Goal: Task Accomplishment & Management: Manage account settings

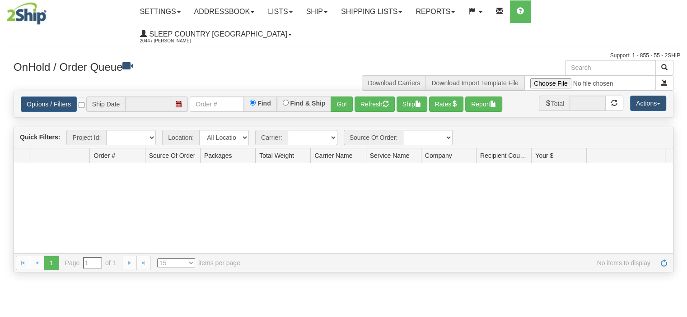
type input "[DATE]"
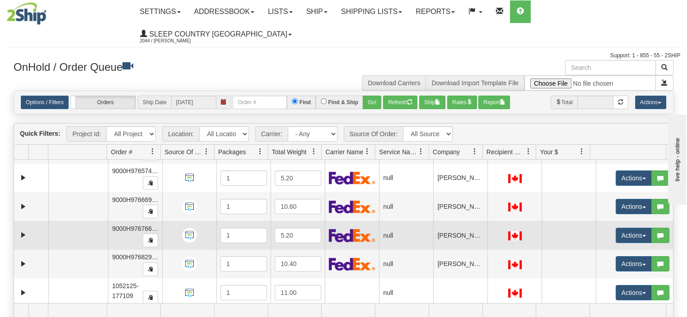
scroll to position [271, 0]
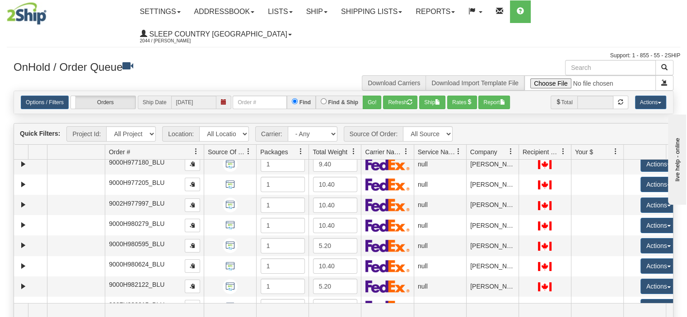
drag, startPoint x: 158, startPoint y: 127, endPoint x: 192, endPoint y: 129, distance: 33.4
click at [192, 145] on div "Aggregation Group Id Id Location Request Id Reply Id Order # Source Of Order Pa…" at bounding box center [340, 152] width 652 height 14
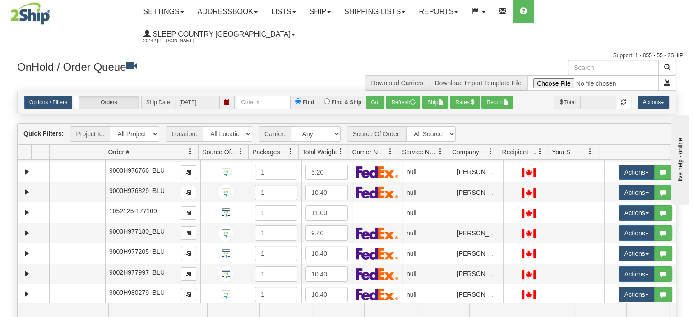
scroll to position [186, 0]
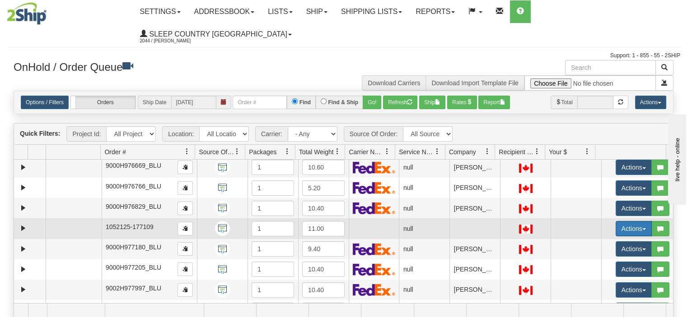
click at [615, 221] on button "Actions" at bounding box center [633, 228] width 36 height 15
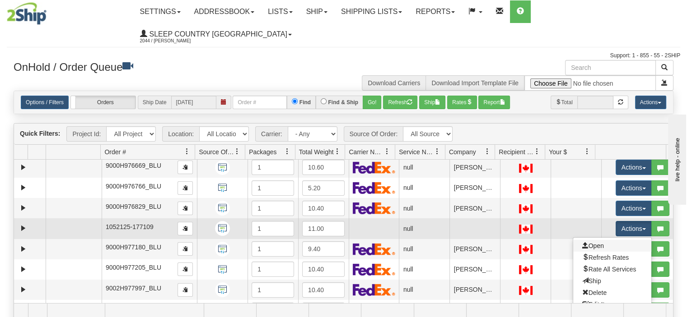
click at [601, 240] on link "Open" at bounding box center [612, 246] width 78 height 12
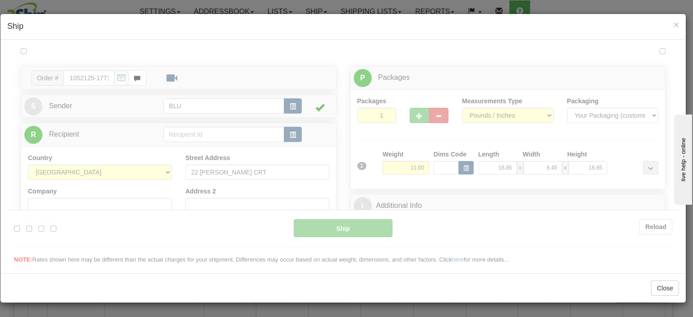
scroll to position [0, 0]
type input "13:53"
type input "16:00"
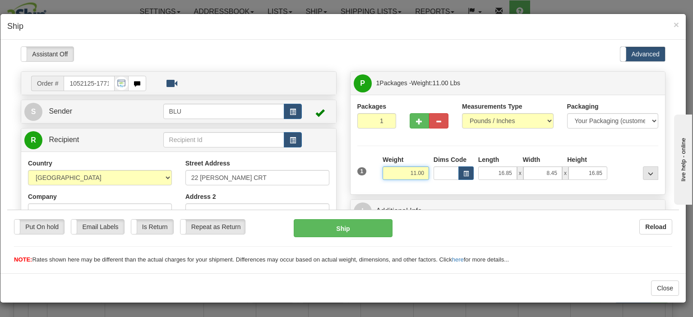
drag, startPoint x: 405, startPoint y: 171, endPoint x: 438, endPoint y: 172, distance: 33.4
click at [438, 172] on div "1 Weight 11.00 Dims Code x x" at bounding box center [508, 171] width 306 height 32
type input "22.00"
click at [485, 173] on input "16.85" at bounding box center [497, 173] width 39 height 14
drag, startPoint x: 492, startPoint y: 170, endPoint x: 517, endPoint y: 170, distance: 24.8
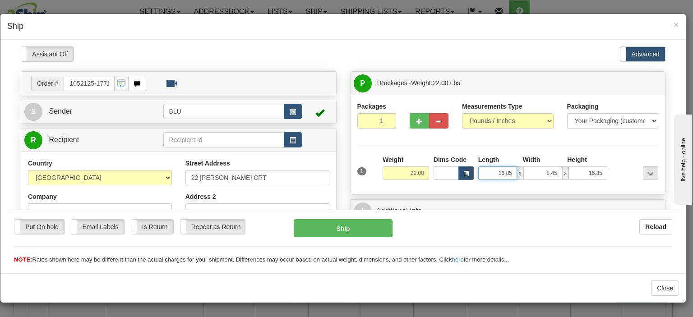
click at [517, 170] on div "16.85 x 8.45 x 16.85" at bounding box center [542, 173] width 129 height 14
type input "22.00"
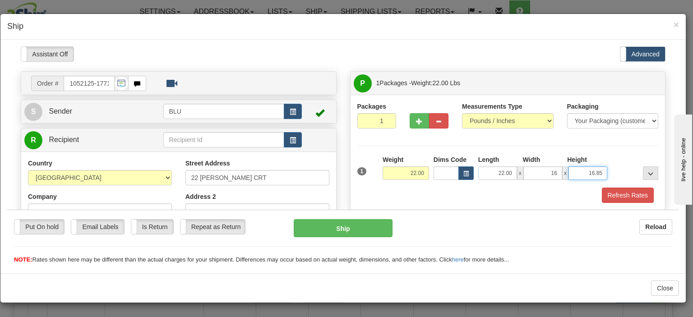
type input "16.00"
type input "15.00"
click at [620, 155] on div at bounding box center [635, 167] width 51 height 25
click at [621, 195] on button "Refresh Rates" at bounding box center [628, 194] width 52 height 15
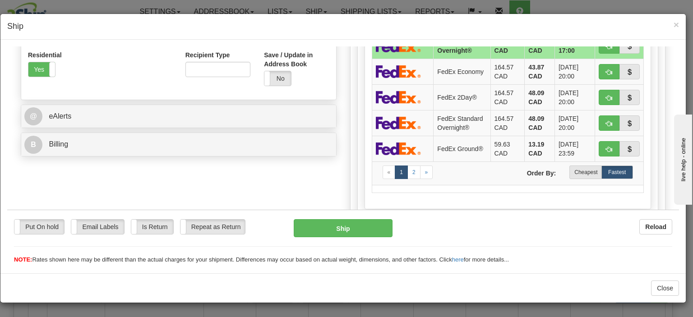
scroll to position [406, 0]
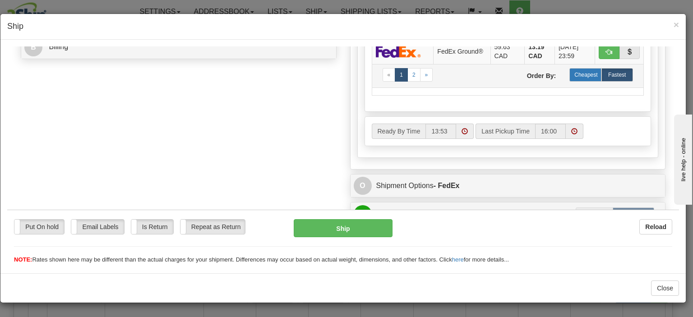
click at [585, 78] on label "Cheapest" at bounding box center [586, 75] width 32 height 14
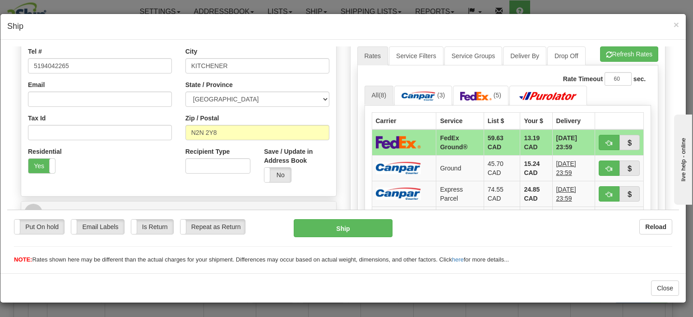
scroll to position [181, 0]
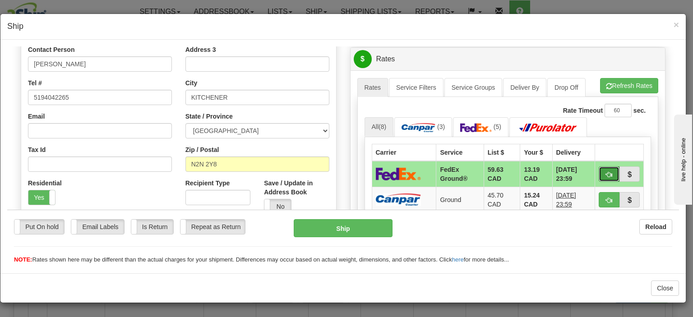
click at [599, 174] on button "button" at bounding box center [609, 173] width 21 height 15
type input "92"
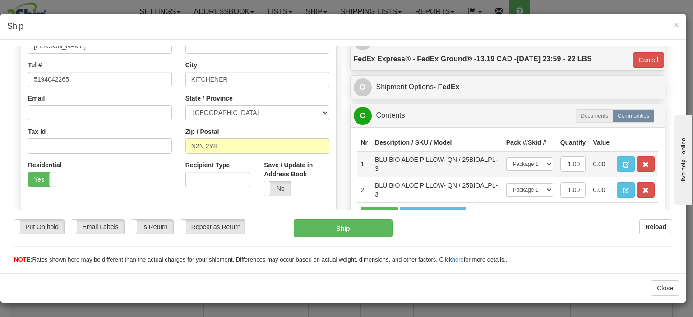
scroll to position [226, 0]
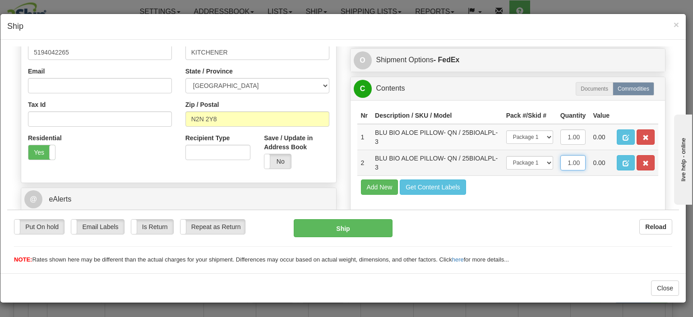
click at [564, 157] on input "1.00" at bounding box center [574, 162] width 26 height 15
type input "2.00"
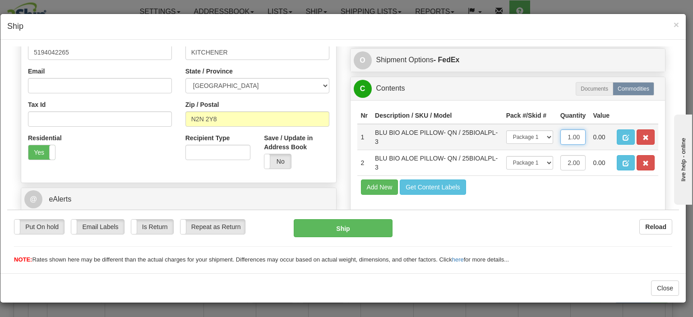
click at [566, 139] on input "1.00" at bounding box center [574, 136] width 26 height 15
type input "2.00"
click at [560, 195] on td "Add New Get Content Labels" at bounding box center [508, 186] width 302 height 23
click at [333, 233] on button "Ship" at bounding box center [343, 228] width 98 height 18
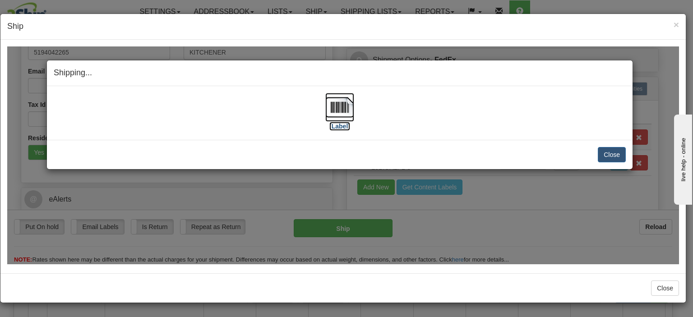
click at [339, 111] on img at bounding box center [339, 107] width 29 height 29
click at [611, 155] on button "Close" at bounding box center [612, 154] width 28 height 15
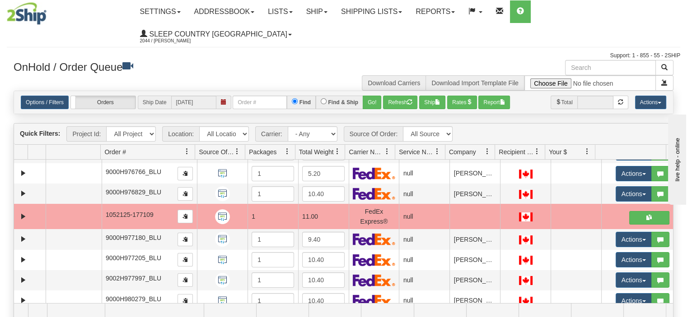
scroll to position [141, 0]
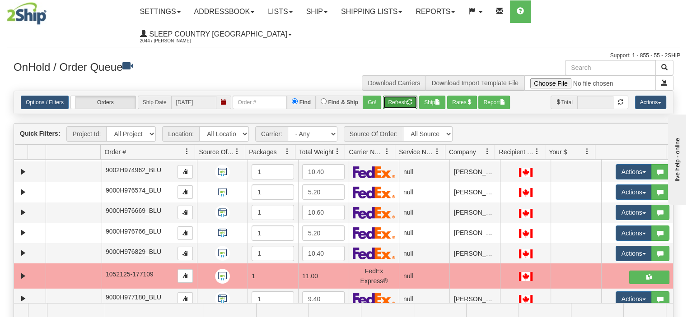
click at [405, 96] on button "Refresh" at bounding box center [400, 103] width 34 height 14
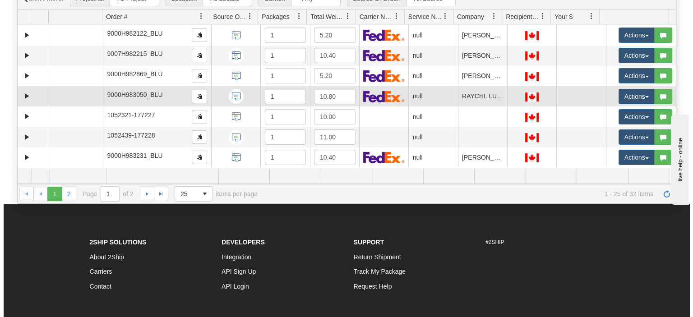
scroll to position [321, 0]
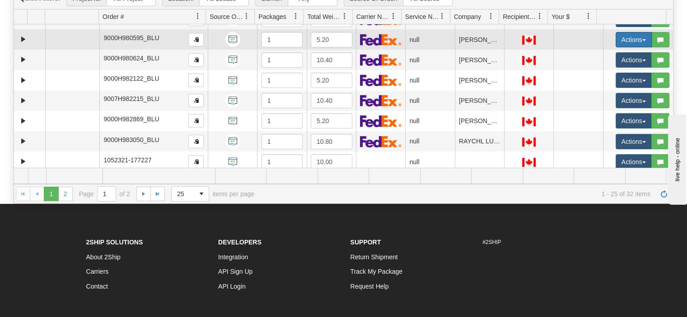
click at [615, 32] on button "Actions" at bounding box center [633, 39] width 36 height 15
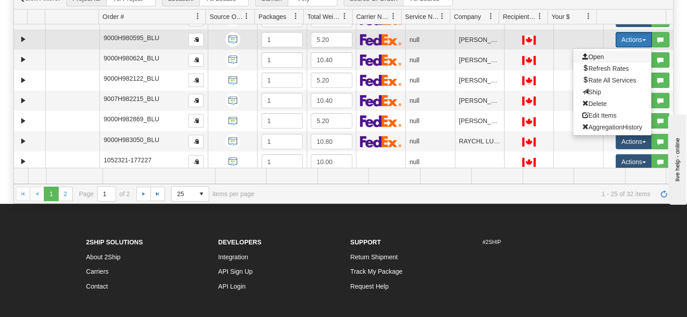
click at [594, 53] on span "Open" at bounding box center [593, 56] width 22 height 7
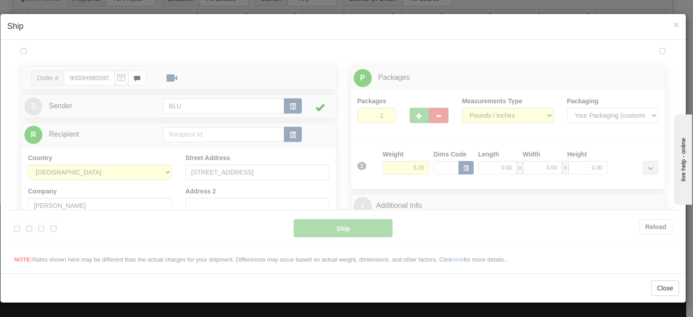
scroll to position [0, 0]
type input "13:56"
type input "16:00"
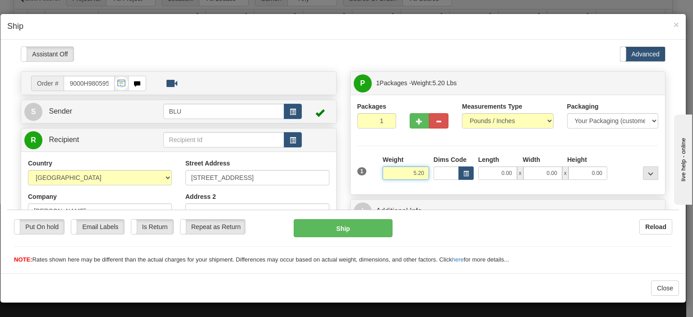
drag, startPoint x: 406, startPoint y: 169, endPoint x: 449, endPoint y: 174, distance: 43.1
click at [449, 174] on div "1 Weight 5.20 Dims Code 0.00" at bounding box center [508, 171] width 306 height 32
type input "6.00"
click at [492, 173] on input "0.00" at bounding box center [497, 173] width 39 height 14
type input "6.00"
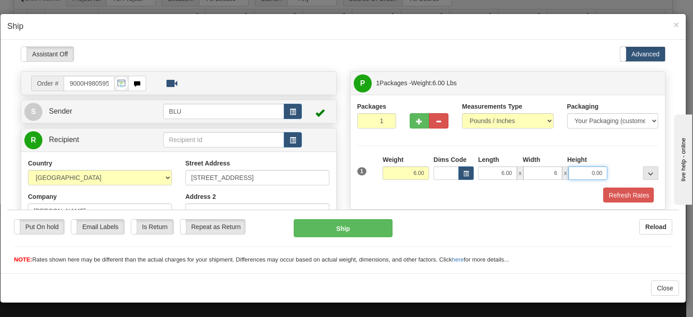
type input "6.00"
type input "16.00"
click at [625, 159] on div at bounding box center [635, 167] width 51 height 25
click at [621, 193] on button "Refresh Rates" at bounding box center [628, 194] width 52 height 15
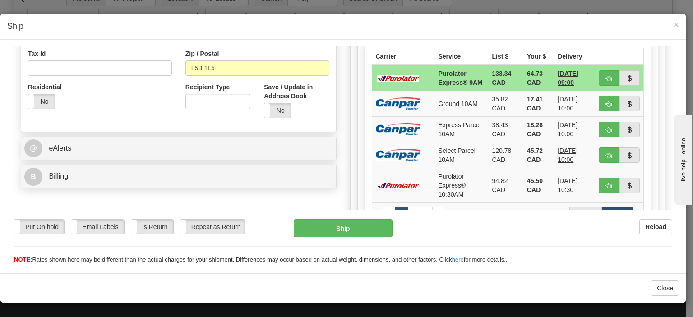
scroll to position [361, 0]
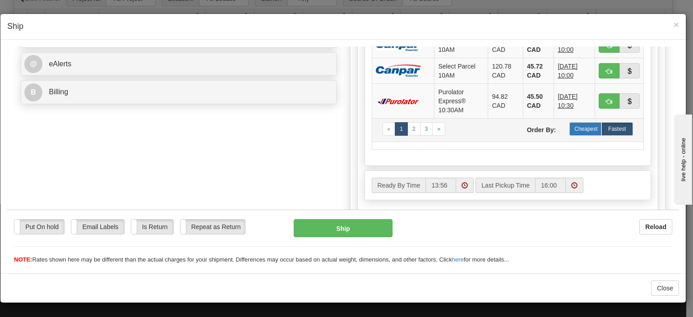
click at [582, 135] on label "Cheapest" at bounding box center [586, 129] width 32 height 14
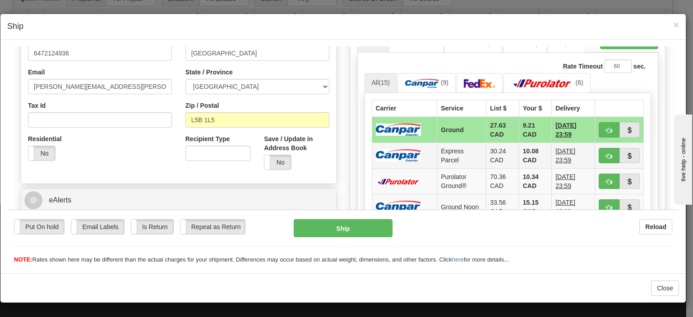
scroll to position [226, 0]
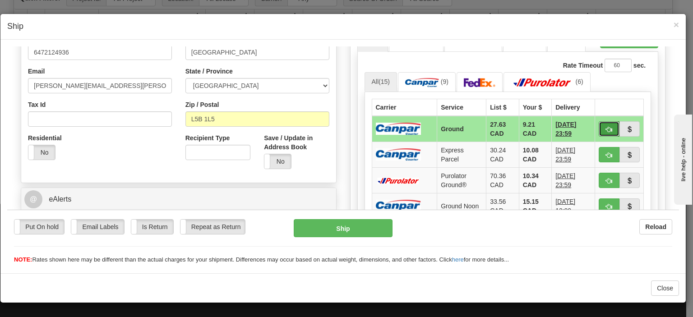
click at [599, 129] on button "button" at bounding box center [609, 128] width 21 height 15
type input "1"
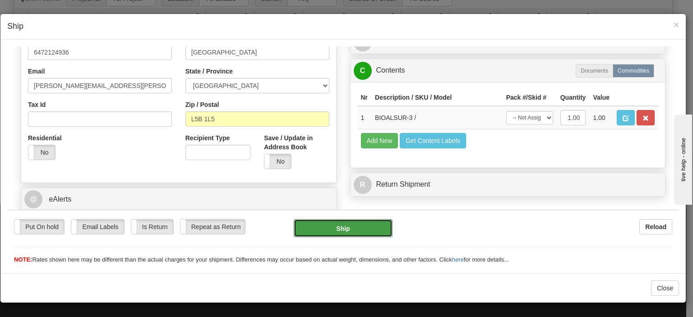
click at [349, 231] on button "Ship" at bounding box center [343, 228] width 98 height 18
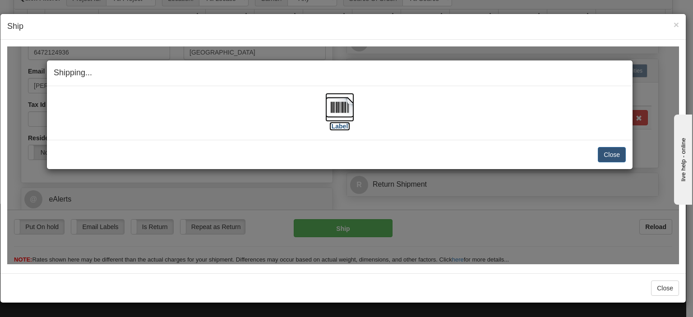
click at [338, 120] on img at bounding box center [339, 107] width 29 height 29
click at [609, 154] on button "Close" at bounding box center [612, 154] width 28 height 15
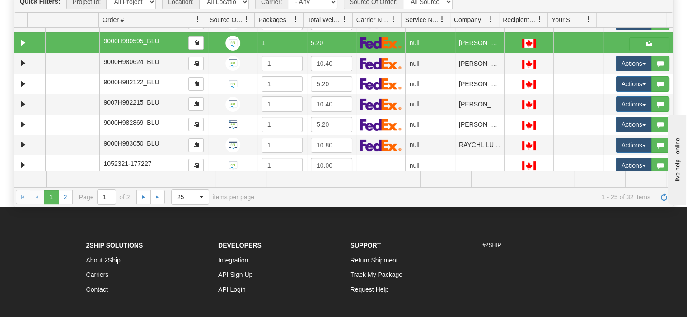
scroll to position [0, 0]
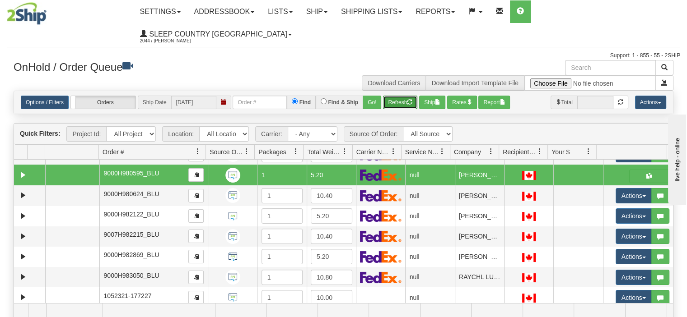
click at [405, 96] on button "Refresh" at bounding box center [400, 103] width 34 height 14
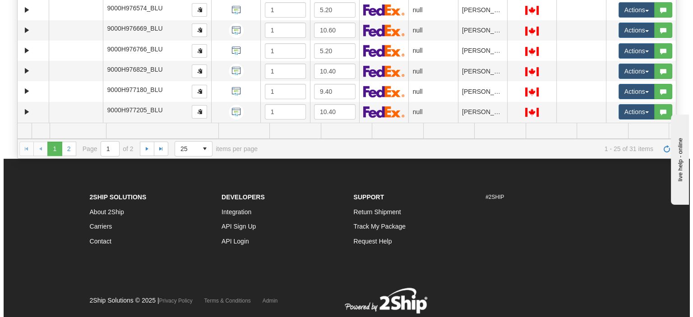
scroll to position [141, 0]
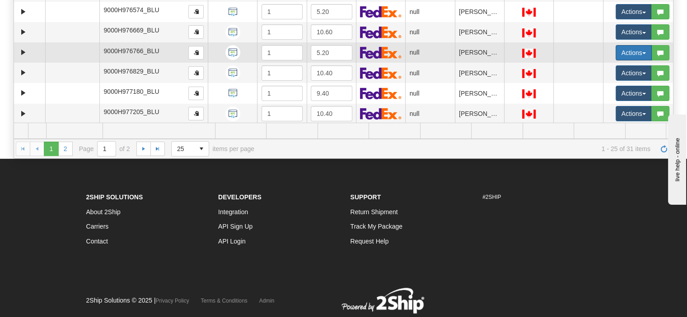
click at [616, 45] on button "Actions" at bounding box center [633, 52] width 36 height 15
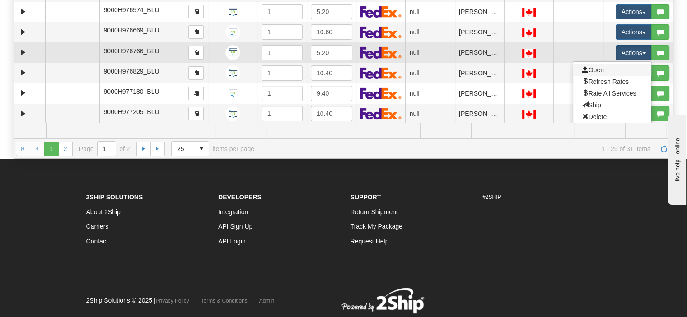
click at [607, 64] on link "Open" at bounding box center [612, 70] width 78 height 12
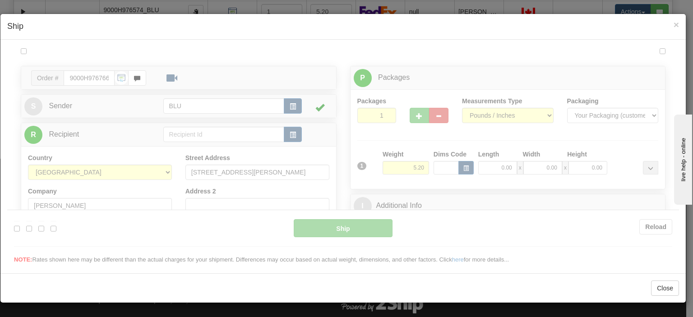
scroll to position [0, 0]
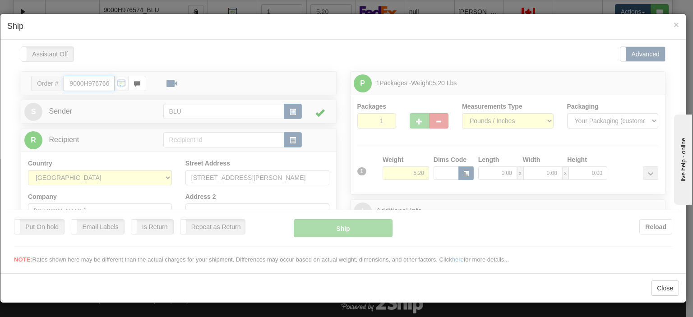
type input "13:58"
type input "16:00"
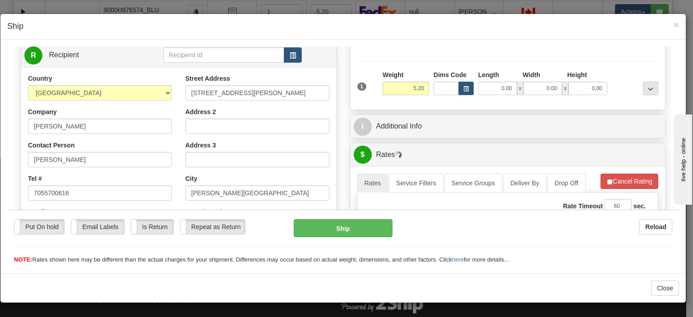
scroll to position [90, 0]
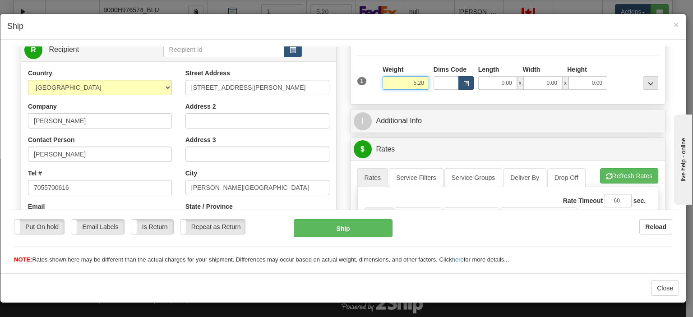
drag, startPoint x: 407, startPoint y: 82, endPoint x: 462, endPoint y: 81, distance: 55.1
click at [459, 84] on div "1 Weight 5.20 Dims Code 0.00" at bounding box center [508, 81] width 306 height 32
type input "6.00"
click at [489, 87] on input "0.00" at bounding box center [497, 83] width 39 height 14
type input "6.00"
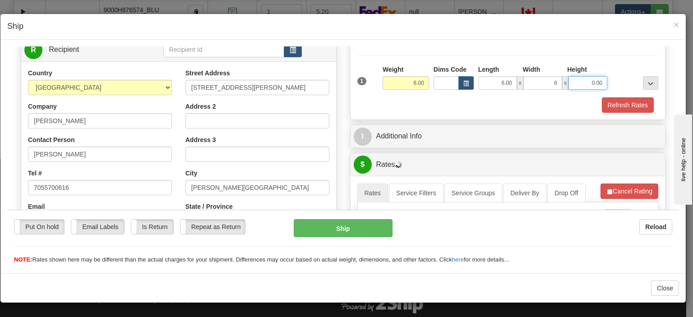
type input "6.00"
type input "16.00"
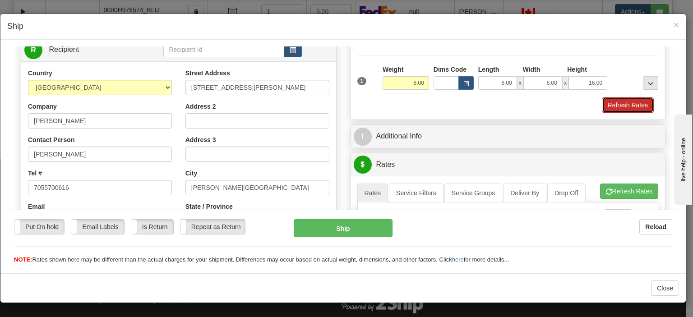
click at [623, 105] on button "Refresh Rates" at bounding box center [628, 104] width 52 height 15
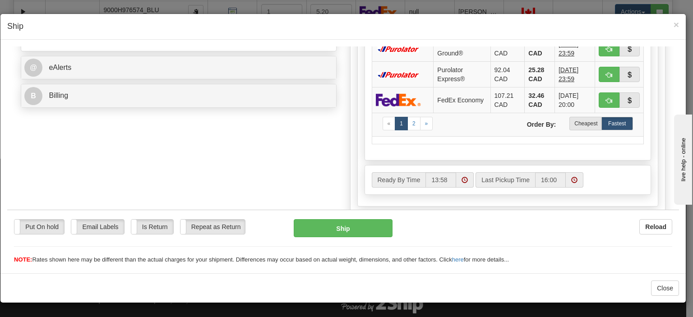
scroll to position [361, 0]
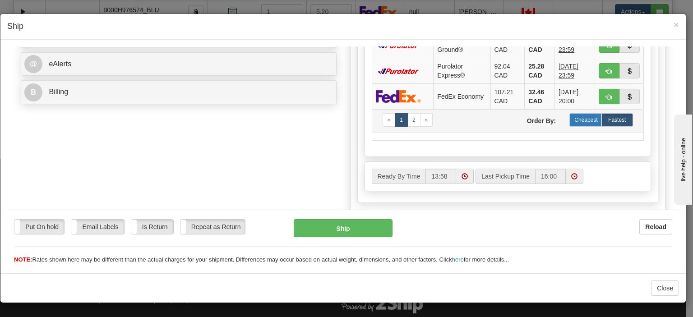
click at [576, 118] on label "Cheapest" at bounding box center [586, 120] width 32 height 14
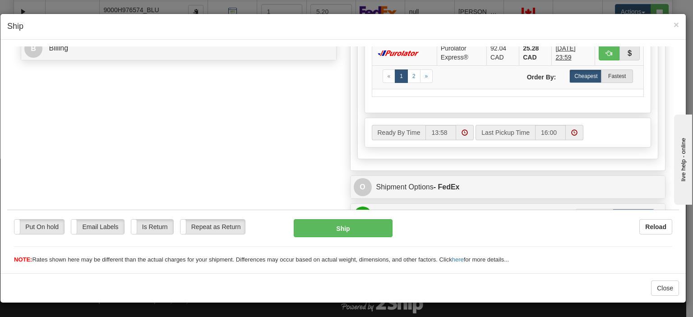
scroll to position [395, 0]
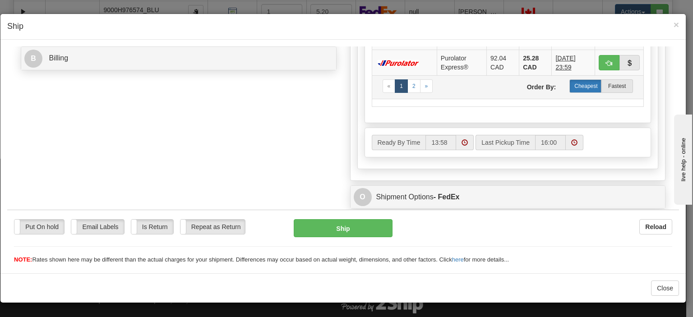
click at [579, 87] on label "Cheapest" at bounding box center [586, 86] width 32 height 14
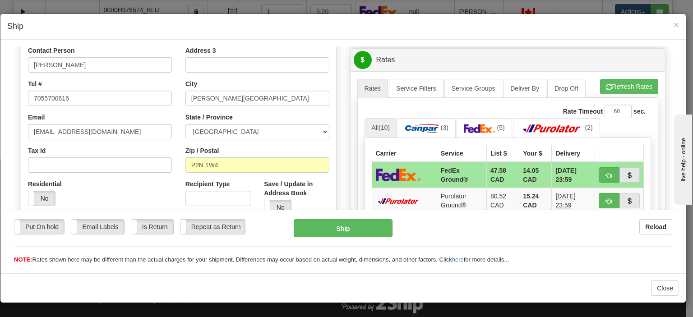
scroll to position [214, 0]
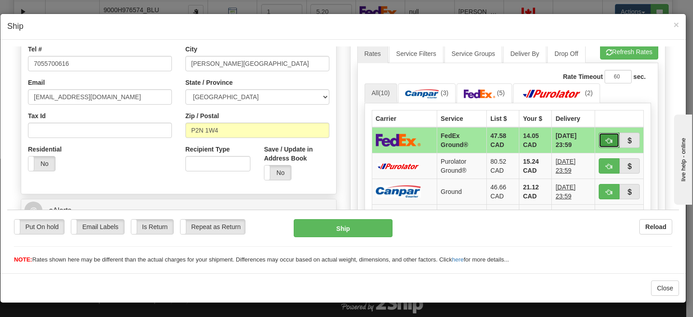
click at [606, 138] on span "button" at bounding box center [609, 141] width 6 height 6
type input "92"
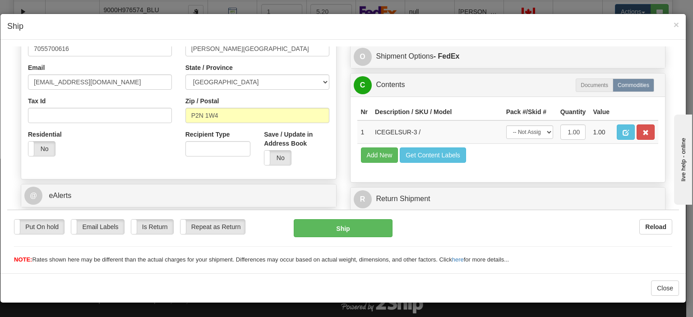
scroll to position [251, 0]
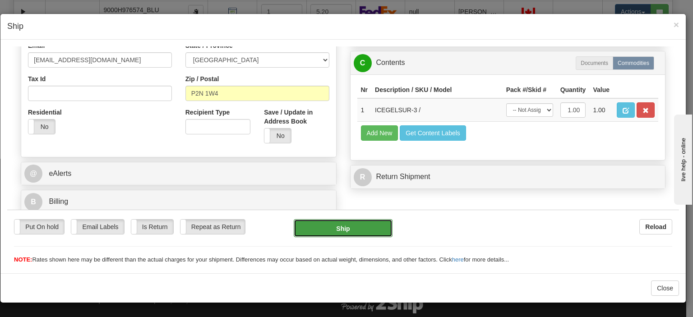
click at [342, 232] on button "Ship" at bounding box center [343, 228] width 98 height 18
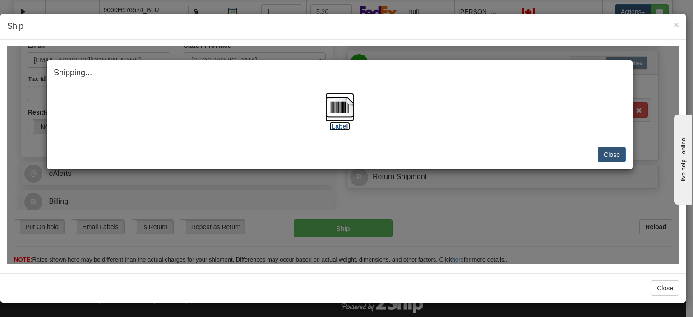
click at [342, 111] on img at bounding box center [339, 107] width 29 height 29
click at [616, 151] on button "Close" at bounding box center [612, 154] width 28 height 15
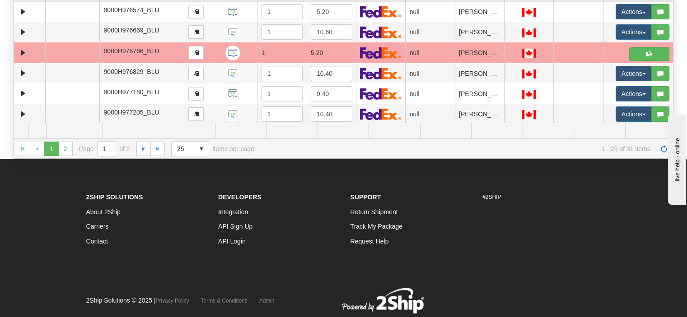
scroll to position [0, 0]
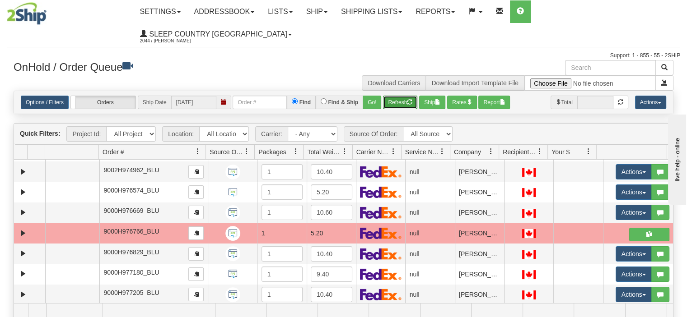
click at [397, 96] on button "Refresh" at bounding box center [400, 103] width 34 height 14
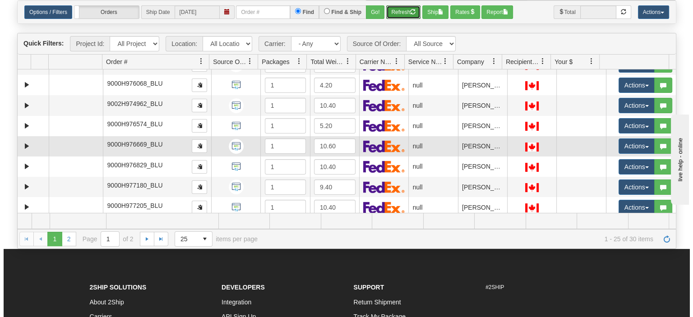
scroll to position [96, 0]
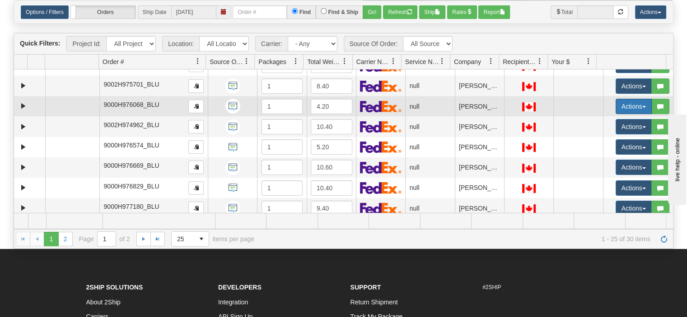
click at [616, 99] on button "Actions" at bounding box center [633, 106] width 36 height 15
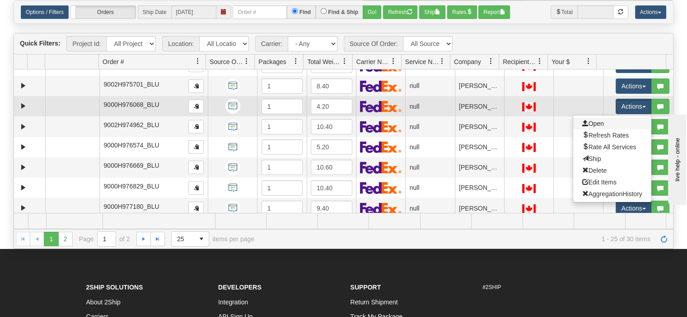
click at [610, 118] on link "Open" at bounding box center [612, 124] width 78 height 12
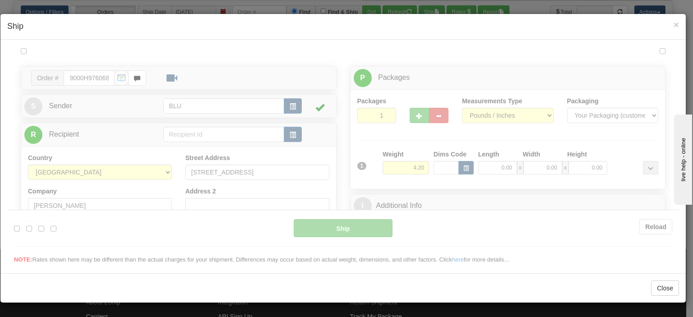
scroll to position [0, 0]
type input "14:09"
type input "16:00"
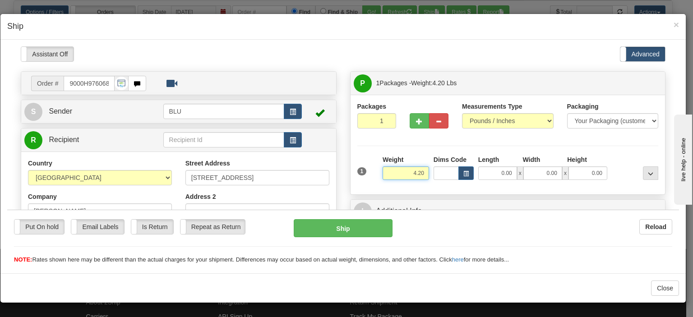
drag, startPoint x: 405, startPoint y: 174, endPoint x: 431, endPoint y: 172, distance: 25.8
click at [430, 172] on div "1 Weight 4.20 Dims Code 0.00" at bounding box center [508, 171] width 306 height 32
type input "5.00"
click at [489, 171] on input "0.00" at bounding box center [497, 173] width 39 height 14
type input "6.00"
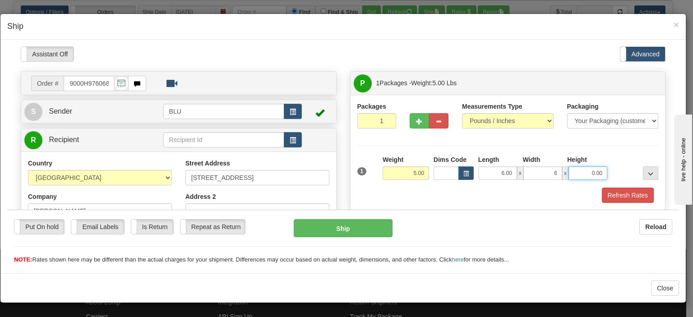
type input "6.00"
type input "16.00"
click at [625, 199] on button "Refresh Rates" at bounding box center [628, 194] width 52 height 15
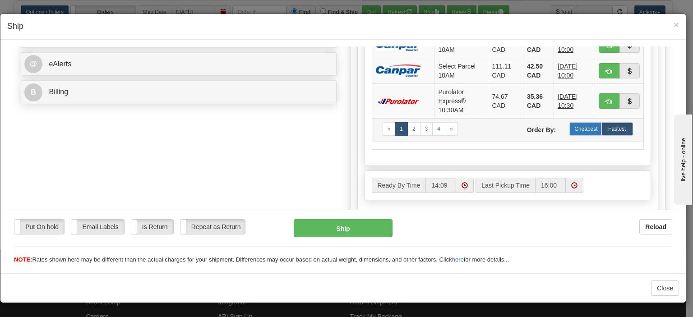
click at [576, 133] on label "Cheapest" at bounding box center [586, 129] width 32 height 14
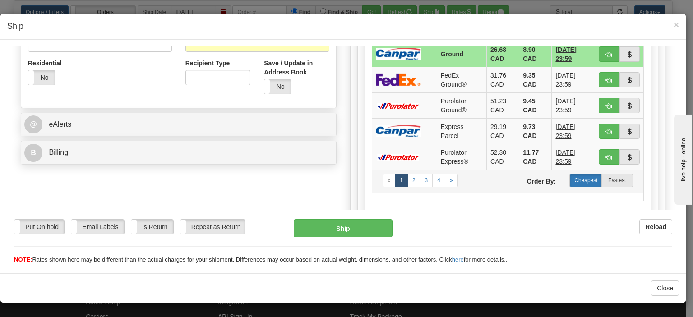
scroll to position [226, 0]
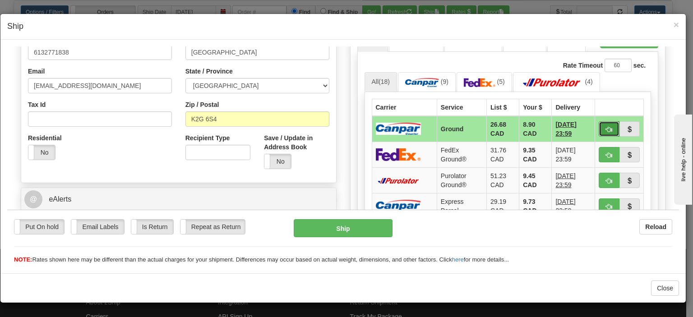
click at [601, 123] on button "button" at bounding box center [609, 128] width 21 height 15
type input "1"
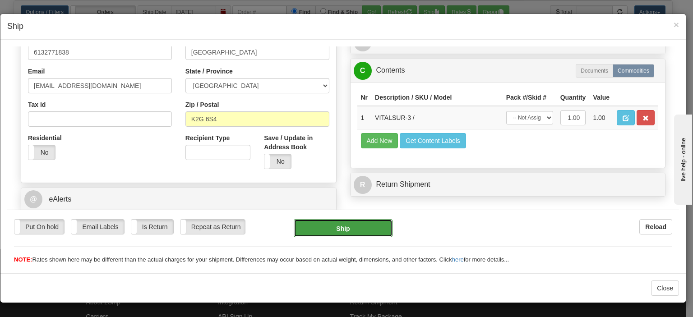
click at [364, 232] on button "Ship" at bounding box center [343, 228] width 98 height 18
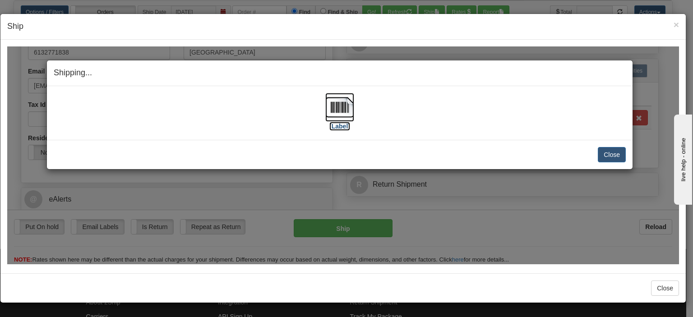
click at [339, 108] on img at bounding box center [339, 107] width 29 height 29
click at [614, 153] on button "Close" at bounding box center [612, 154] width 28 height 15
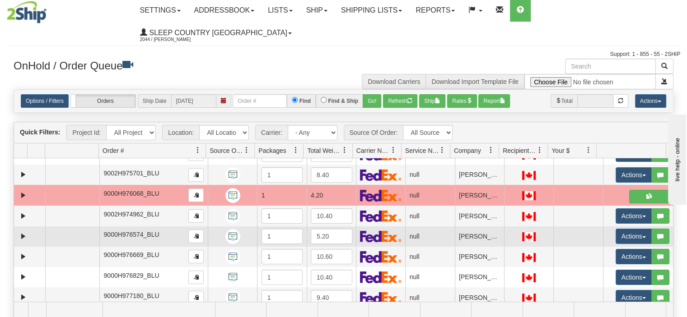
scroll to position [0, 0]
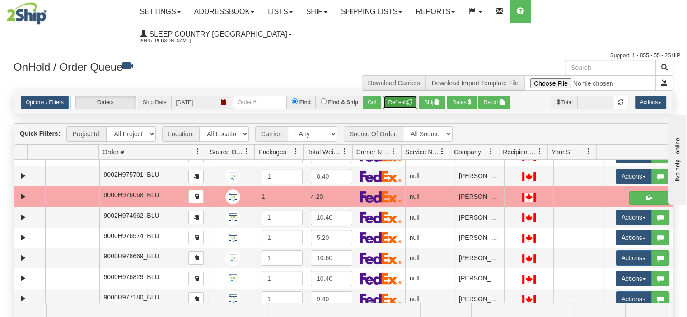
click at [400, 96] on button "Refresh" at bounding box center [400, 103] width 34 height 14
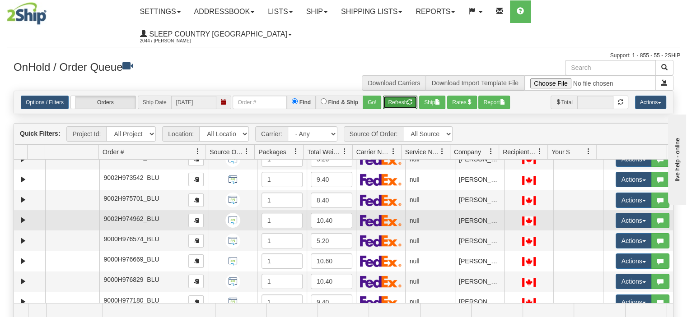
scroll to position [51, 0]
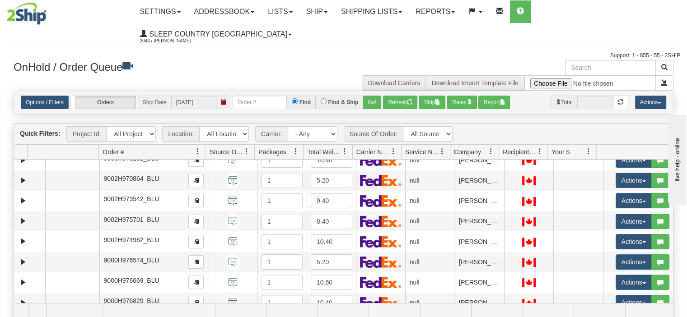
click at [400, 91] on div "Options / Filters Group Shipments Orders Ship Date 08/11/2025 Find Find & Ship …" at bounding box center [343, 102] width 659 height 23
click at [400, 96] on button "Refresh" at bounding box center [400, 103] width 34 height 14
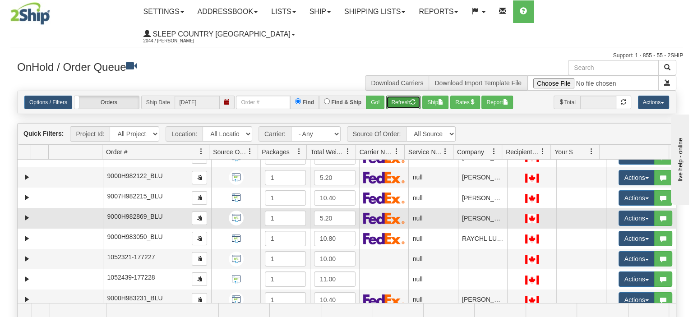
scroll to position [321, 0]
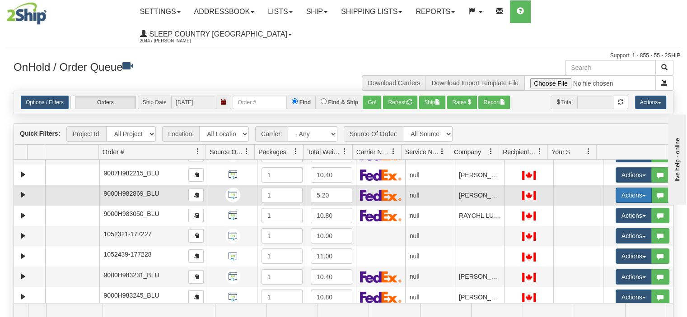
click at [615, 188] on button "Actions" at bounding box center [633, 195] width 36 height 15
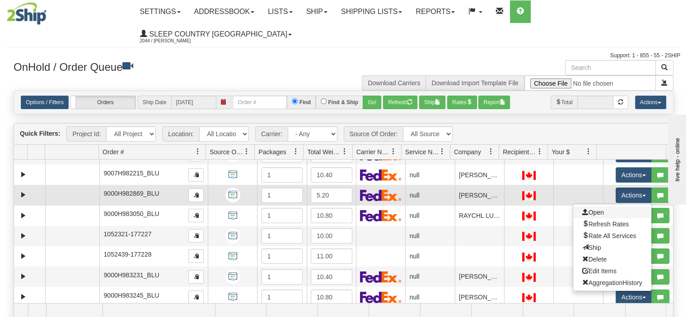
click at [608, 207] on link "Open" at bounding box center [612, 213] width 78 height 12
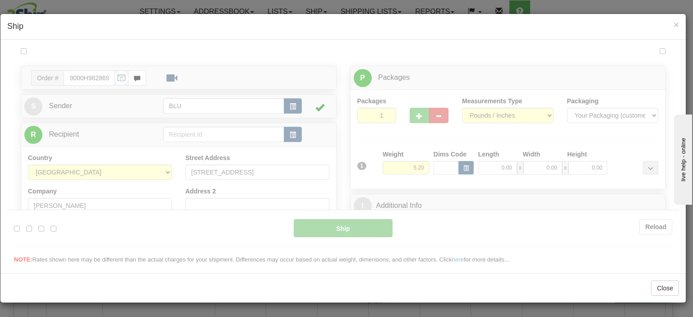
scroll to position [0, 0]
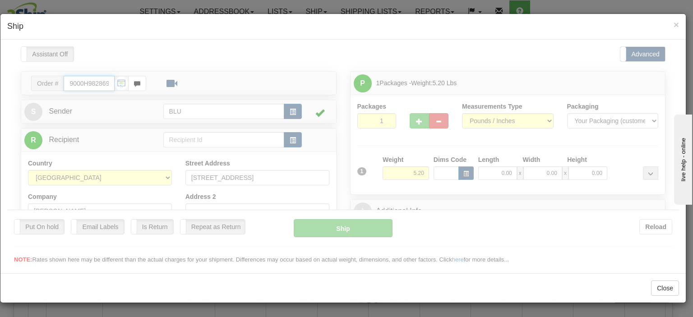
type input "14:11"
type input "16:00"
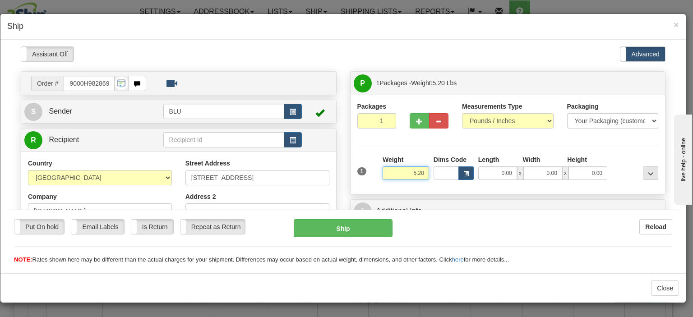
drag, startPoint x: 403, startPoint y: 170, endPoint x: 426, endPoint y: 172, distance: 22.7
click at [426, 172] on div "Weight 5.20" at bounding box center [405, 171] width 51 height 32
type input "6.00"
click at [498, 173] on input "0.00" at bounding box center [497, 173] width 39 height 14
type input "6.00"
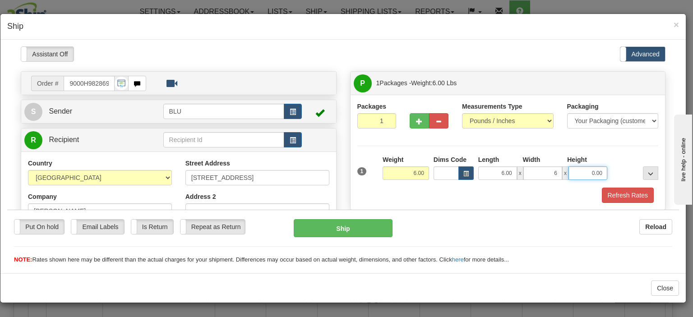
type input "6.00"
type input "16.00"
click at [614, 190] on button "Refresh Rates" at bounding box center [628, 194] width 52 height 15
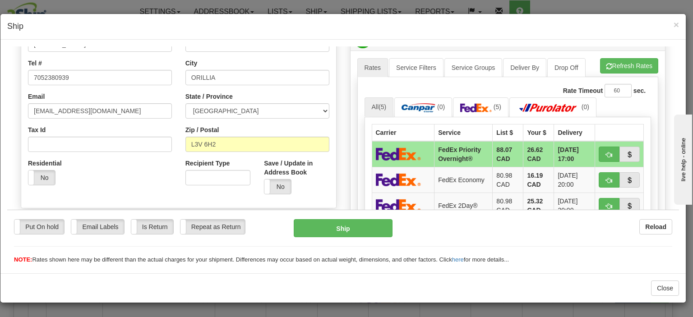
scroll to position [316, 0]
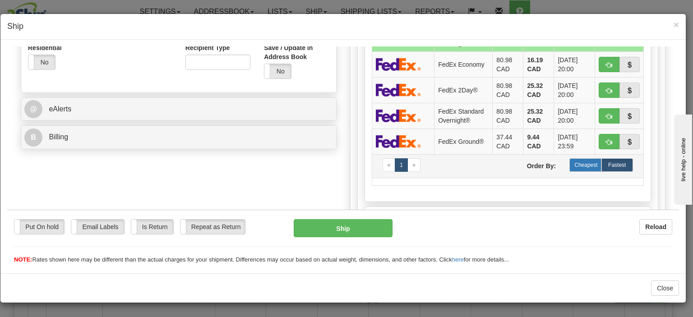
click at [575, 165] on label "Cheapest" at bounding box center [586, 165] width 32 height 14
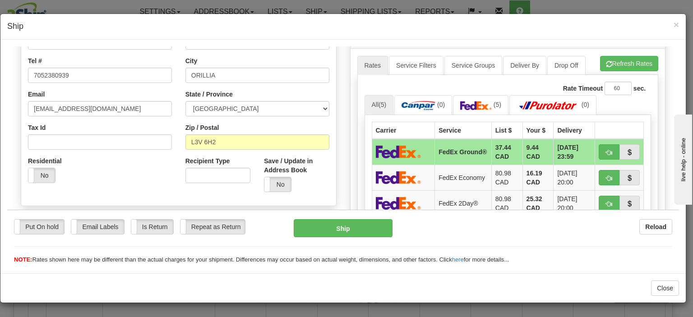
scroll to position [181, 0]
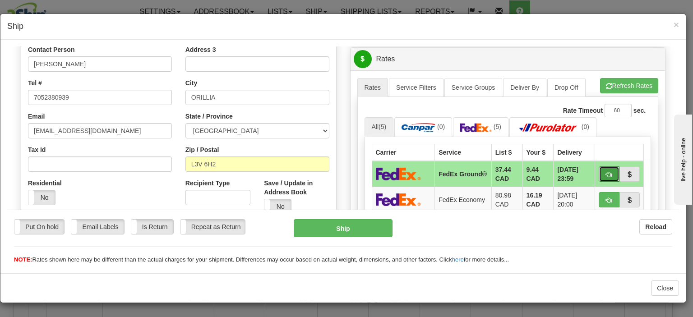
click at [599, 171] on button "button" at bounding box center [609, 173] width 21 height 15
type input "92"
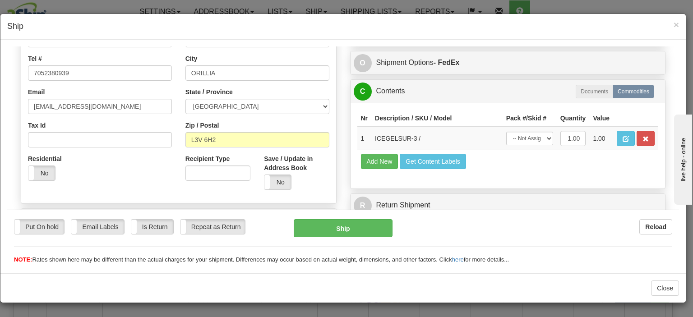
scroll to position [226, 0]
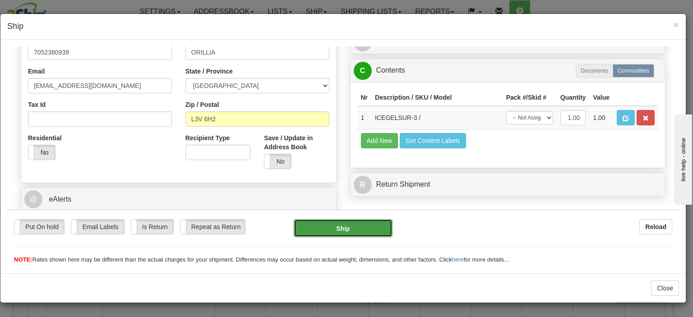
click at [360, 232] on button "Ship" at bounding box center [343, 228] width 98 height 18
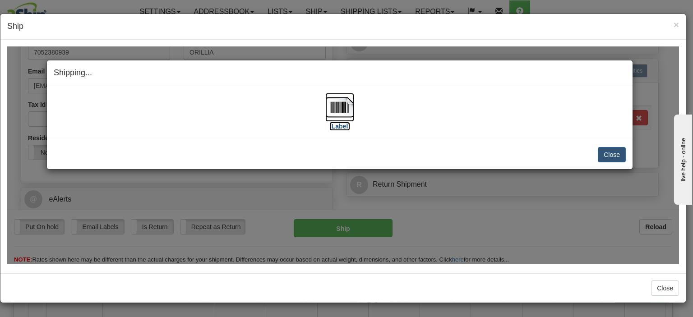
click at [337, 112] on img at bounding box center [339, 107] width 29 height 29
click at [603, 154] on button "Close" at bounding box center [612, 154] width 28 height 15
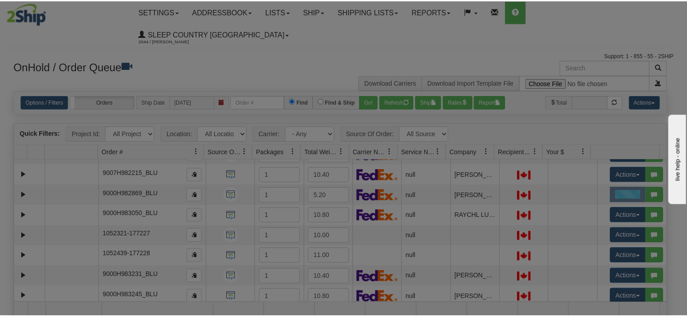
scroll to position [0, 0]
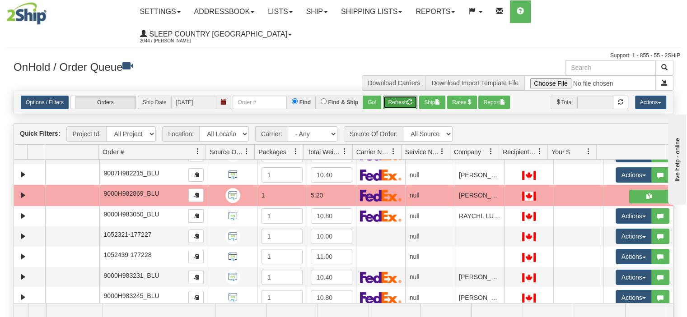
click at [394, 96] on button "Refresh" at bounding box center [400, 103] width 34 height 14
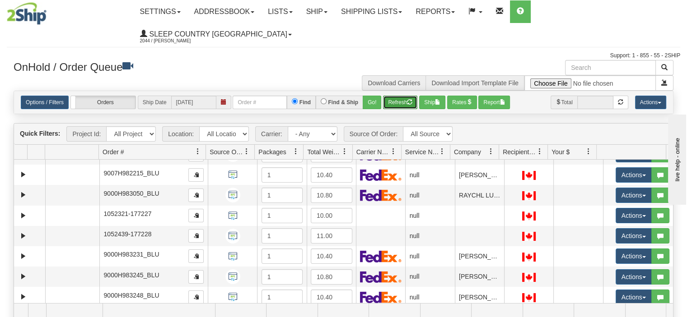
click at [410, 99] on span "button" at bounding box center [409, 101] width 5 height 5
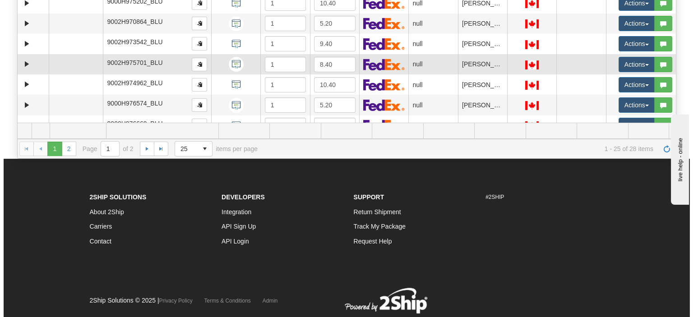
scroll to position [5, 0]
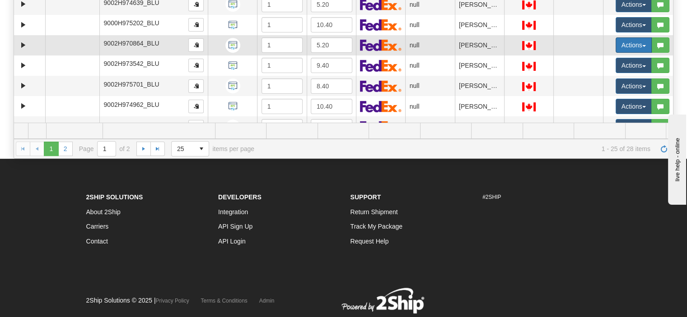
click at [616, 37] on button "Actions" at bounding box center [633, 44] width 36 height 15
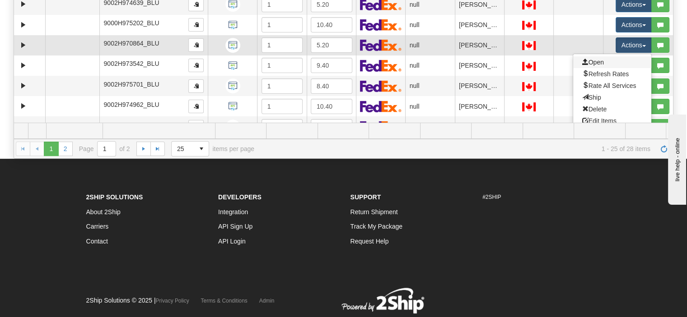
click at [605, 56] on link "Open" at bounding box center [612, 62] width 78 height 12
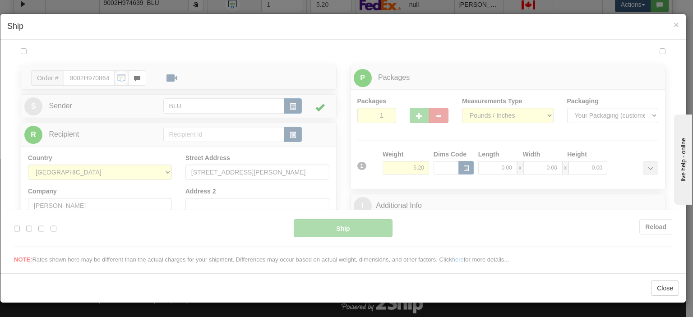
scroll to position [0, 0]
type input "14:13"
type input "16:00"
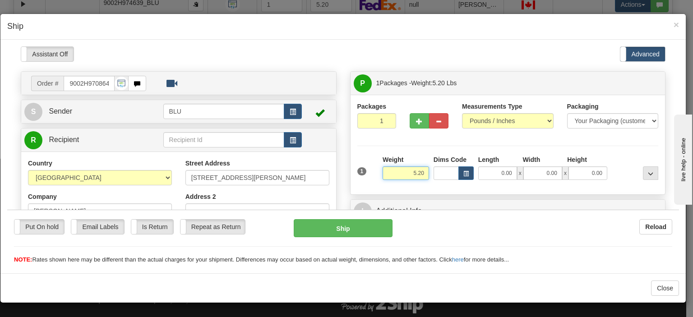
drag, startPoint x: 404, startPoint y: 173, endPoint x: 428, endPoint y: 176, distance: 24.1
click at [428, 176] on div "1 Weight 5.20 Dims Code 0.00" at bounding box center [508, 171] width 306 height 32
type input "6.00"
click at [483, 175] on input "0.00" at bounding box center [497, 173] width 39 height 14
type input "6.00"
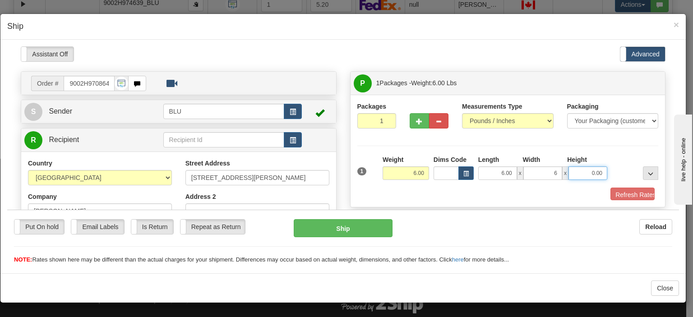
type input "6.00"
type input "16.00"
click at [614, 193] on button "Refresh Rates" at bounding box center [628, 194] width 52 height 15
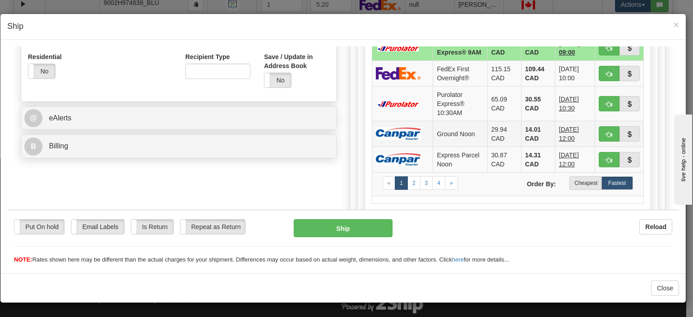
scroll to position [361, 0]
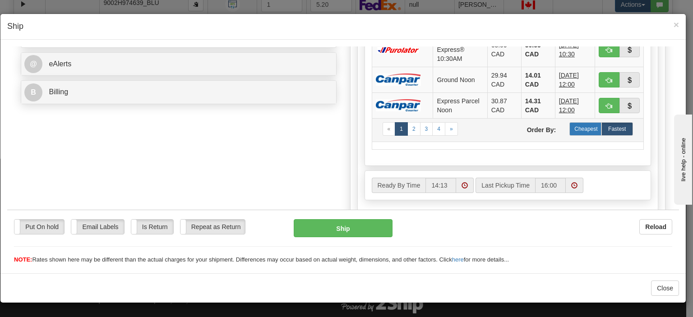
click at [577, 135] on label "Cheapest" at bounding box center [586, 129] width 32 height 14
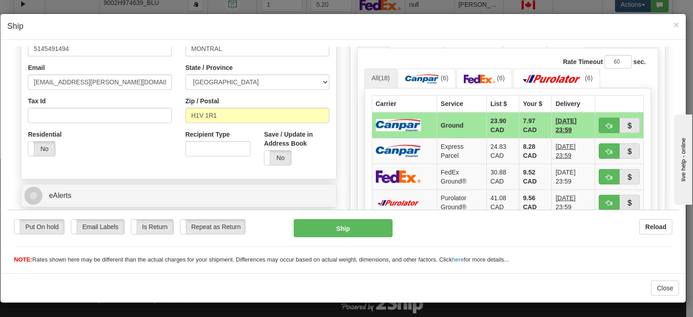
scroll to position [181, 0]
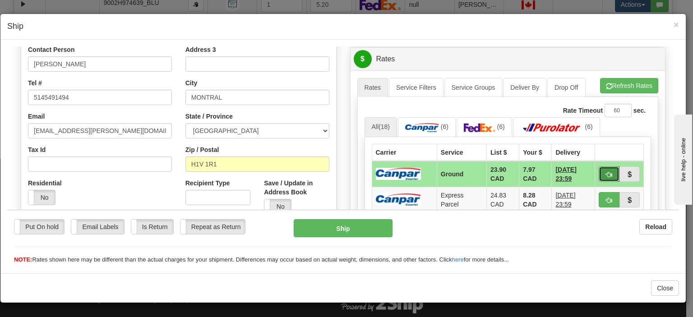
click at [599, 171] on button "button" at bounding box center [609, 173] width 21 height 15
type input "1"
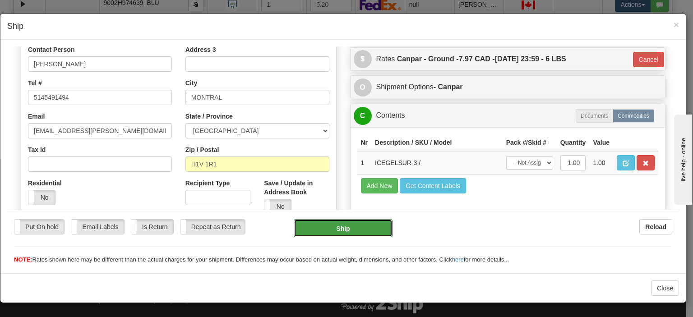
click at [315, 226] on button "Ship" at bounding box center [343, 228] width 98 height 18
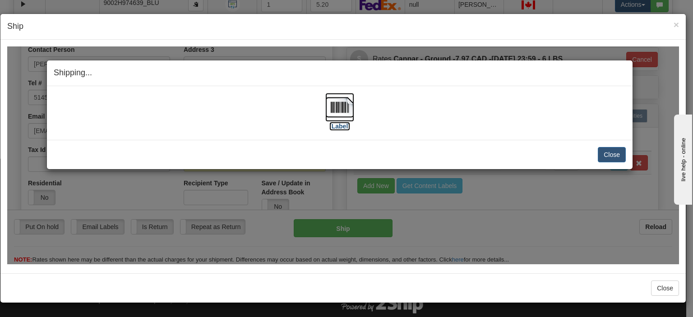
click at [339, 102] on img at bounding box center [339, 107] width 29 height 29
click at [387, 84] on div "Shipping... Your SHIPMENT will EXPIRE in" at bounding box center [340, 73] width 586 height 26
click at [609, 157] on button "Close" at bounding box center [612, 154] width 28 height 15
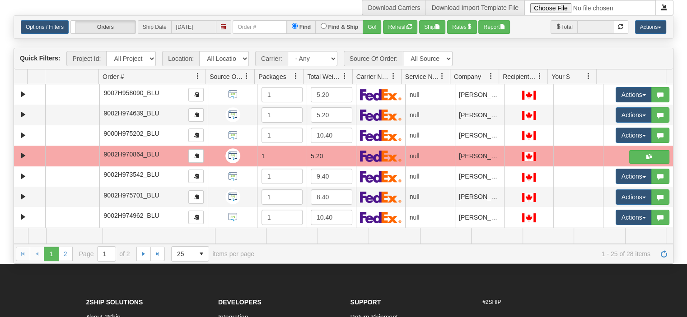
scroll to position [0, 0]
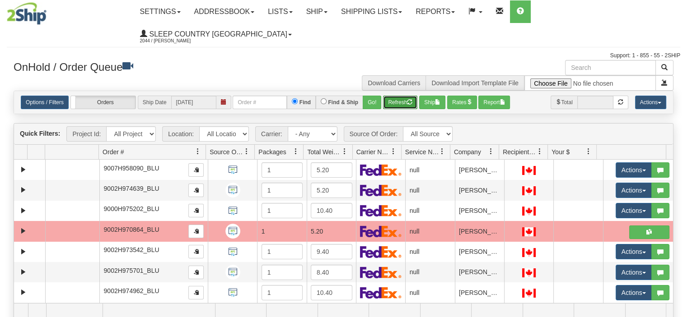
click at [392, 96] on button "Refresh" at bounding box center [400, 103] width 34 height 14
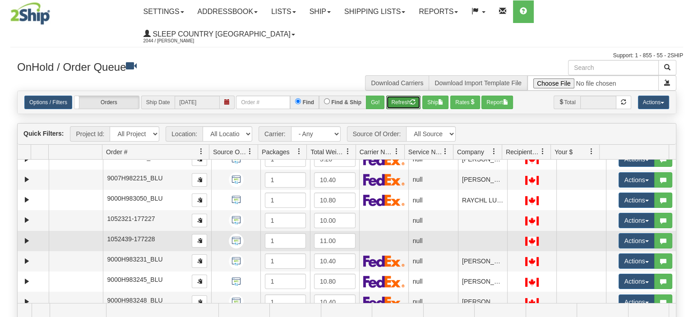
scroll to position [316, 0]
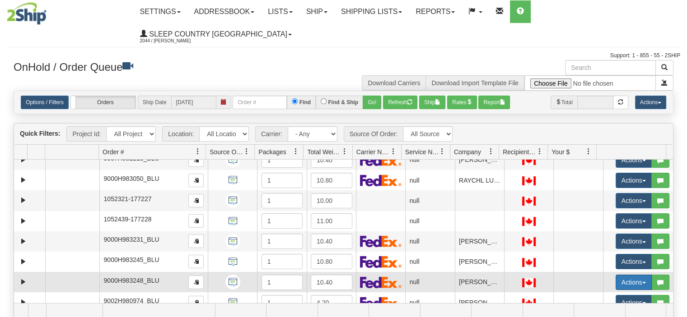
click at [623, 275] on button "Actions" at bounding box center [633, 282] width 36 height 15
click at [601, 294] on link "Open" at bounding box center [612, 300] width 78 height 12
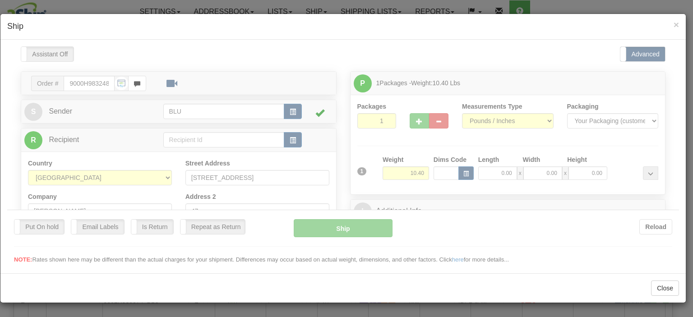
scroll to position [0, 0]
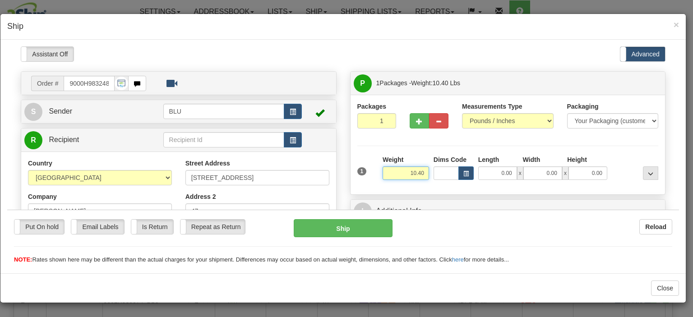
drag, startPoint x: 398, startPoint y: 173, endPoint x: 441, endPoint y: 173, distance: 42.4
click at [441, 173] on div "1 Weight 10.40 Dims Code x x" at bounding box center [508, 171] width 306 height 32
type input "9.00"
click at [495, 172] on input "0.00" at bounding box center [497, 173] width 39 height 14
type input "15.00"
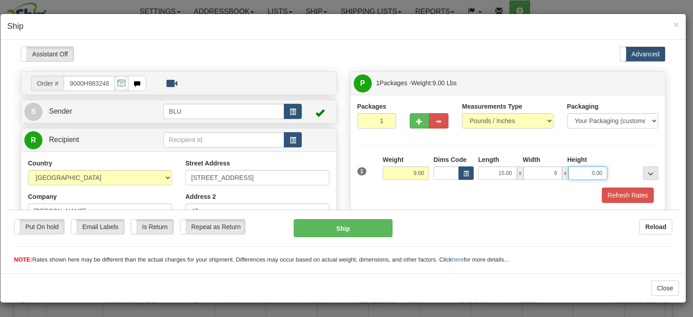
type input "6.00"
type input "18.00"
click at [627, 195] on button "Refresh Rates" at bounding box center [628, 194] width 52 height 15
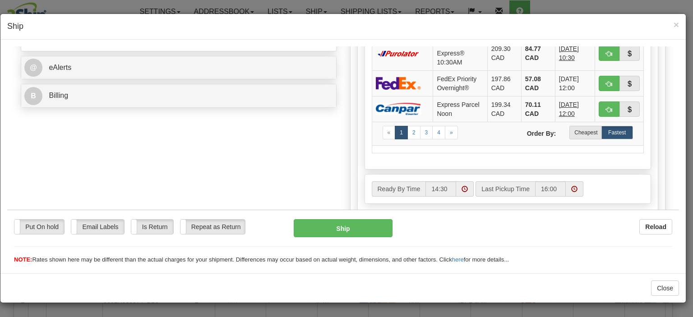
scroll to position [361, 0]
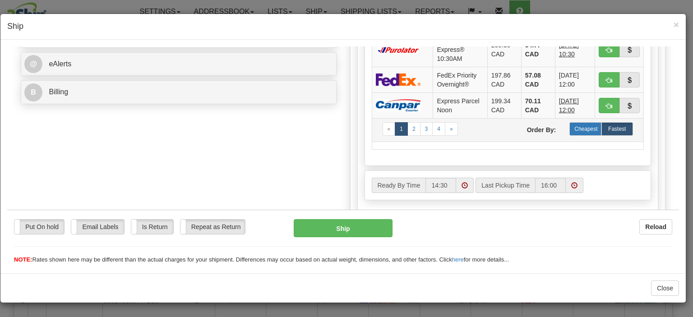
click at [576, 135] on label "Cheapest" at bounding box center [586, 129] width 32 height 14
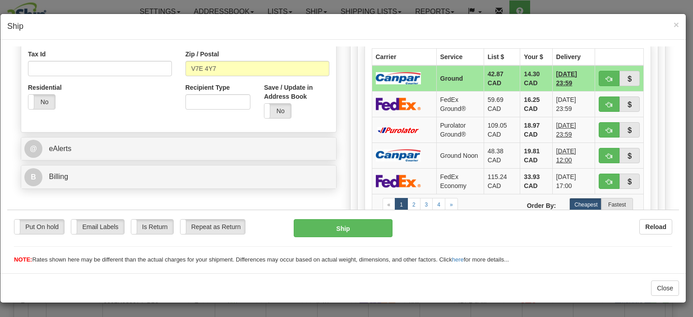
scroll to position [226, 0]
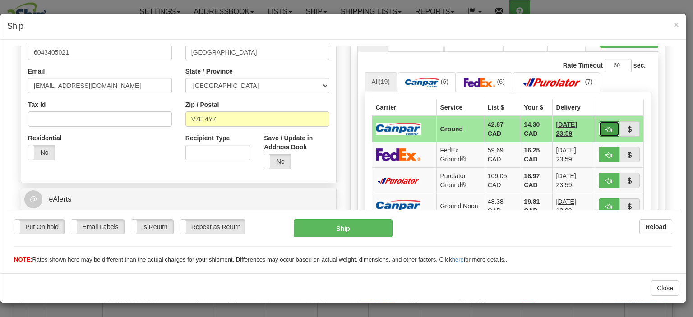
click at [599, 130] on button "button" at bounding box center [609, 128] width 21 height 15
type input "1"
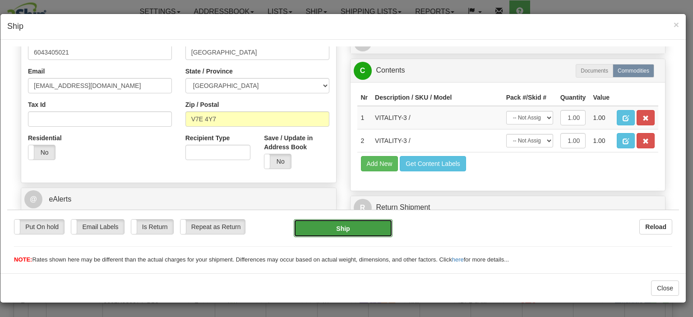
click at [348, 224] on button "Ship" at bounding box center [343, 228] width 98 height 18
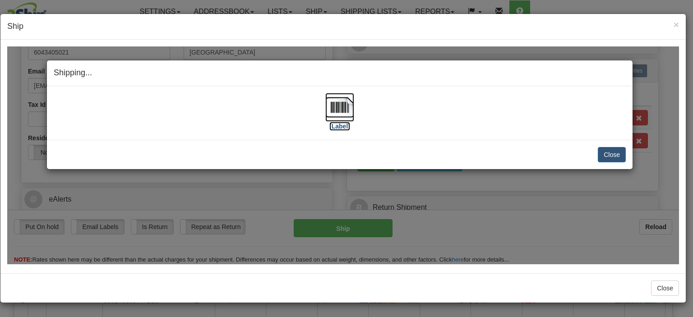
click at [340, 102] on img at bounding box center [339, 107] width 29 height 29
click at [410, 62] on div "Shipping... Your SHIPMENT will EXPIRE in" at bounding box center [340, 73] width 586 height 26
click at [617, 153] on button "Close" at bounding box center [612, 154] width 28 height 15
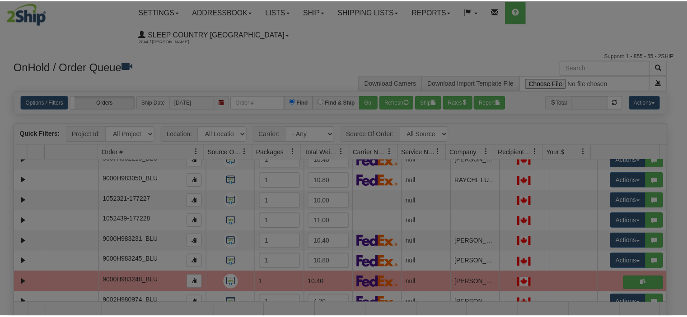
scroll to position [0, 0]
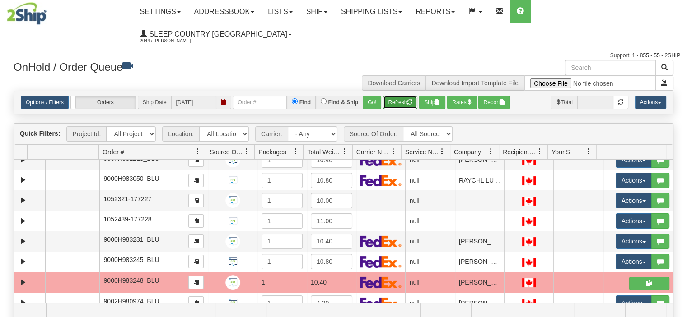
click at [408, 99] on span "button" at bounding box center [409, 101] width 5 height 5
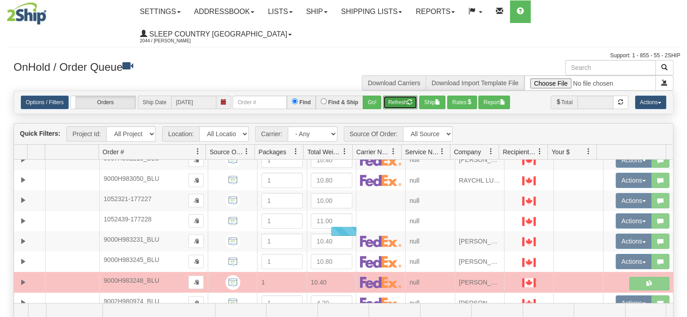
click at [404, 96] on button "Refresh" at bounding box center [400, 103] width 34 height 14
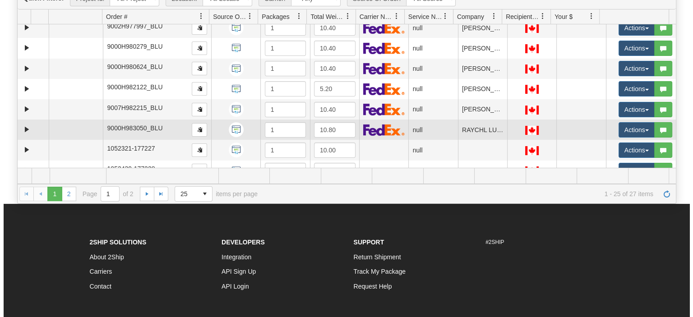
scroll to position [186, 0]
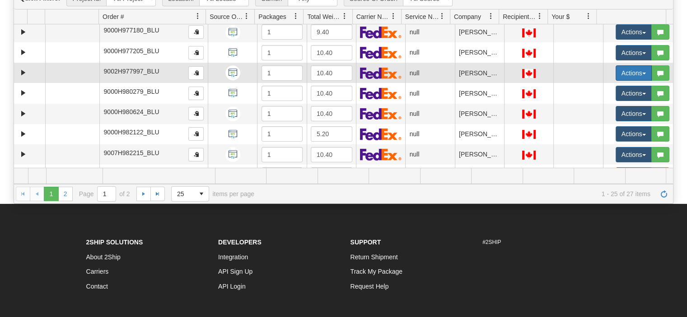
click at [620, 65] on button "Actions" at bounding box center [633, 72] width 36 height 15
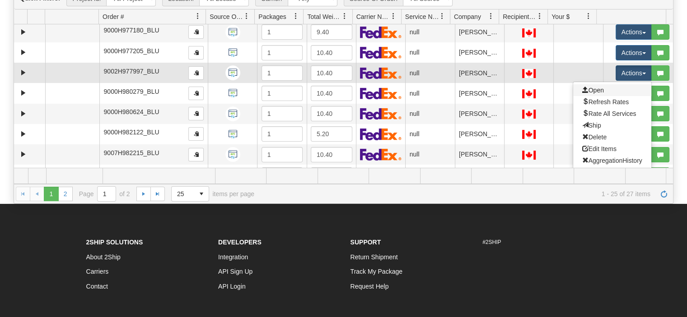
click at [612, 84] on link "Open" at bounding box center [612, 90] width 78 height 12
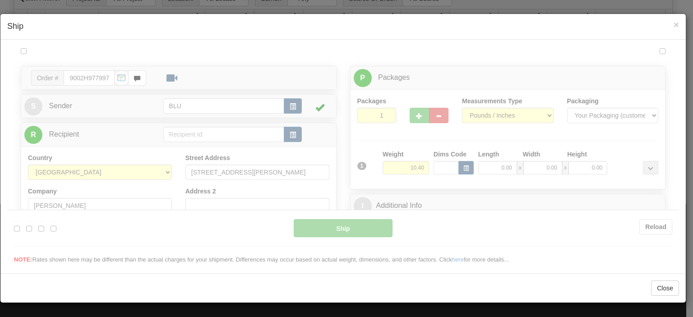
scroll to position [0, 0]
type input "14:33"
type input "16:00"
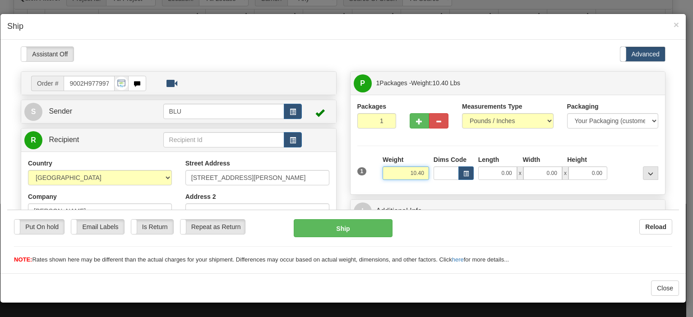
click at [425, 171] on input "10.40" at bounding box center [406, 173] width 46 height 14
type input "9.00"
click at [501, 168] on input "0.00" at bounding box center [497, 173] width 39 height 14
type input "15.00"
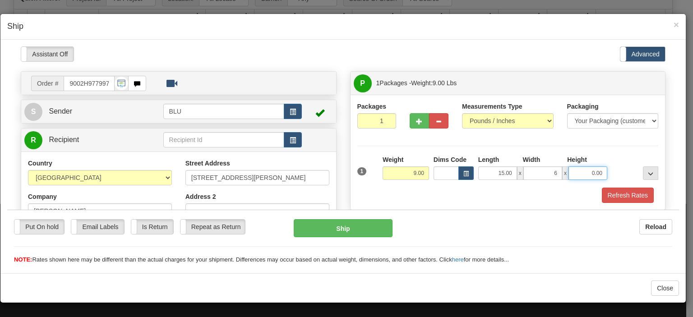
type input "6.00"
type input "18.00"
click at [611, 197] on button "Refresh Rates" at bounding box center [628, 194] width 52 height 15
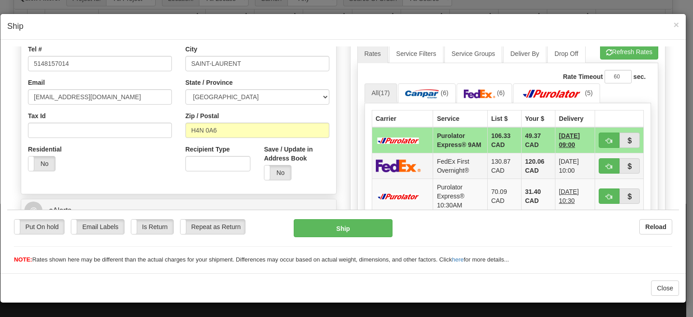
scroll to position [361, 0]
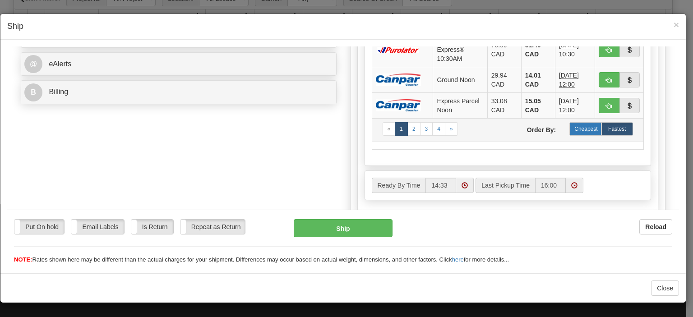
click at [581, 135] on label "Cheapest" at bounding box center [586, 129] width 32 height 14
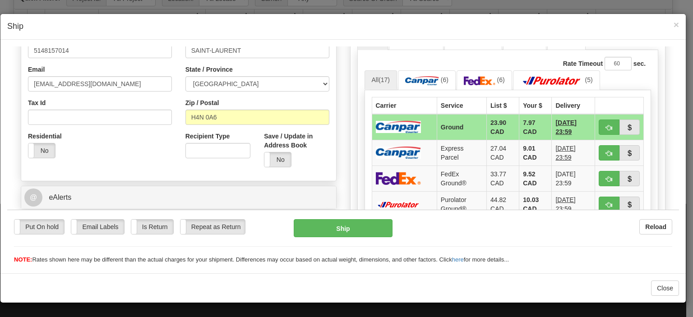
scroll to position [226, 0]
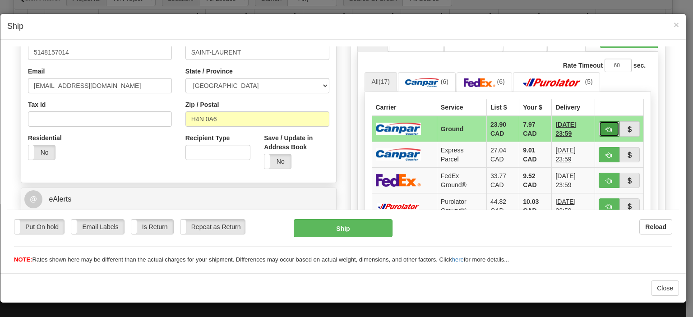
click at [606, 129] on span "button" at bounding box center [609, 129] width 6 height 6
type input "1"
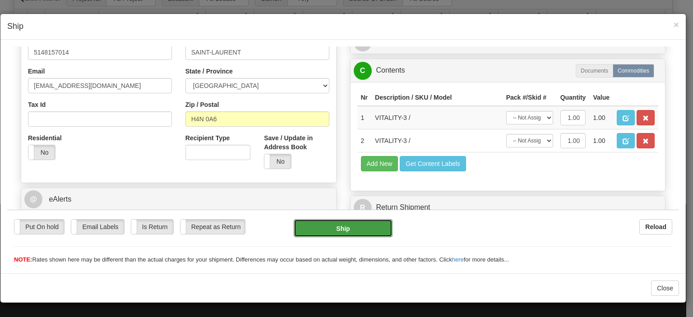
click at [362, 229] on button "Ship" at bounding box center [343, 228] width 98 height 18
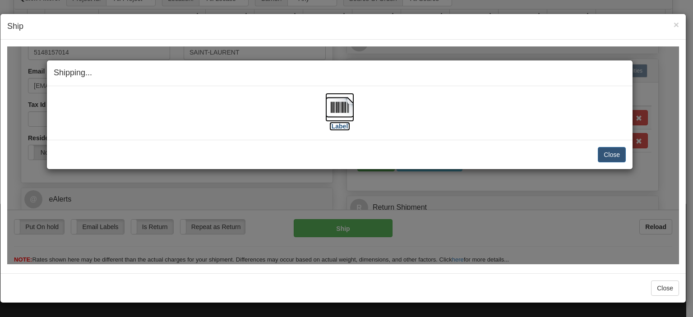
click at [337, 105] on img at bounding box center [339, 107] width 29 height 29
click at [343, 102] on img at bounding box center [339, 107] width 29 height 29
click at [607, 158] on button "Close" at bounding box center [612, 154] width 28 height 15
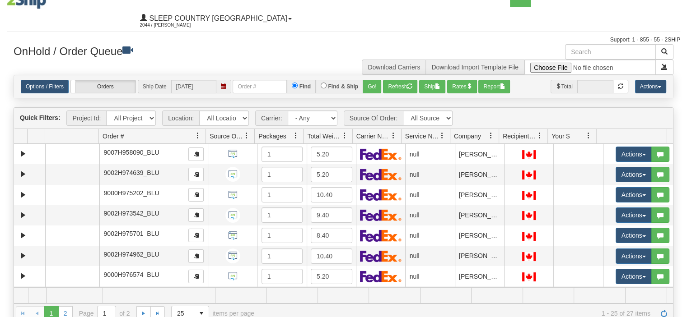
scroll to position [0, 0]
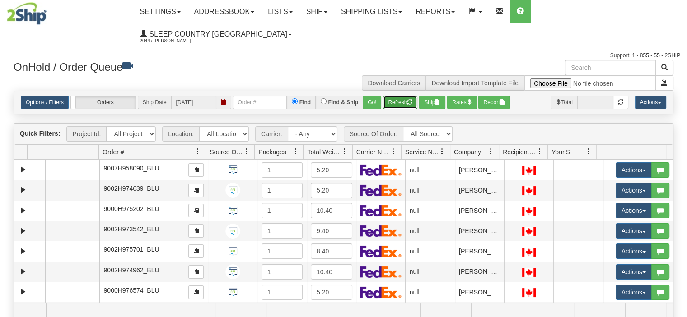
click at [406, 96] on button "Refresh" at bounding box center [400, 103] width 34 height 14
click at [398, 96] on button "Refresh" at bounding box center [400, 103] width 34 height 14
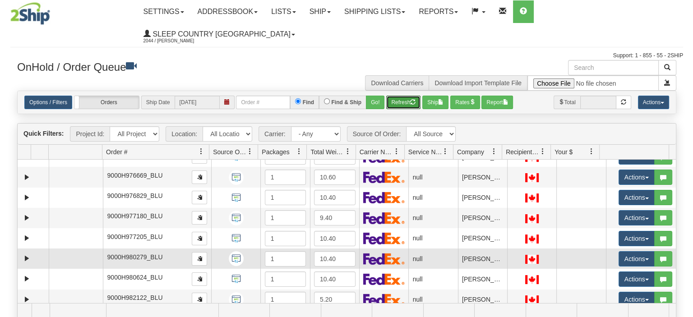
scroll to position [181, 0]
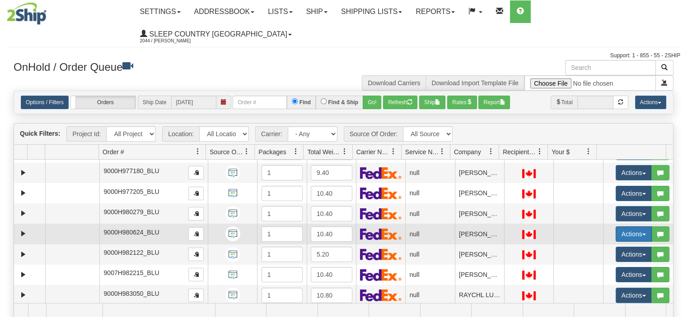
click at [615, 227] on button "Actions" at bounding box center [633, 234] width 36 height 15
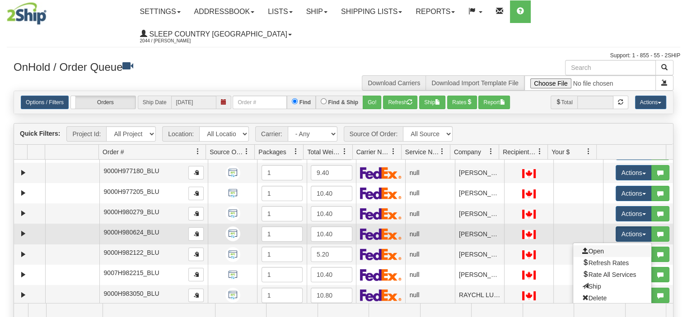
click at [603, 246] on link "Open" at bounding box center [612, 252] width 78 height 12
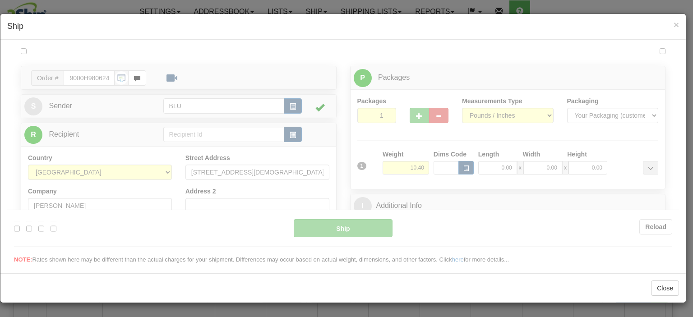
scroll to position [0, 0]
type input "14:39"
type input "16:00"
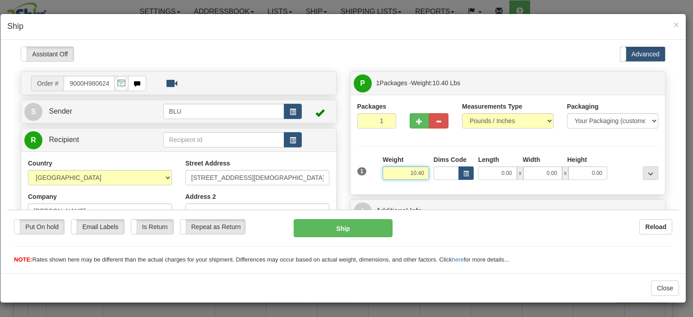
drag, startPoint x: 406, startPoint y: 173, endPoint x: 423, endPoint y: 172, distance: 17.7
click at [423, 172] on input "10.40" at bounding box center [406, 173] width 46 height 14
type input "9.00"
click at [488, 170] on input "0.00" at bounding box center [497, 173] width 39 height 14
type input "15.00"
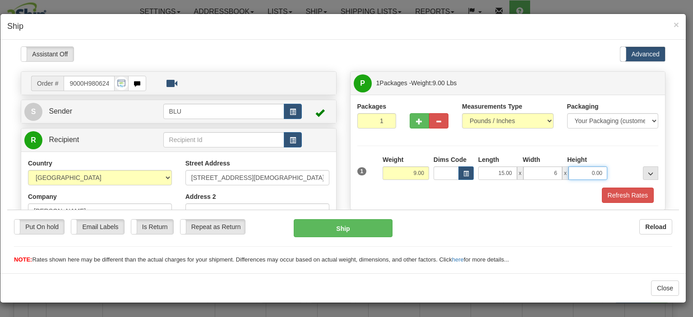
type input "6.00"
type input "18.00"
click at [613, 161] on div at bounding box center [635, 167] width 51 height 25
click at [626, 197] on button "Refresh Rates" at bounding box center [628, 194] width 52 height 15
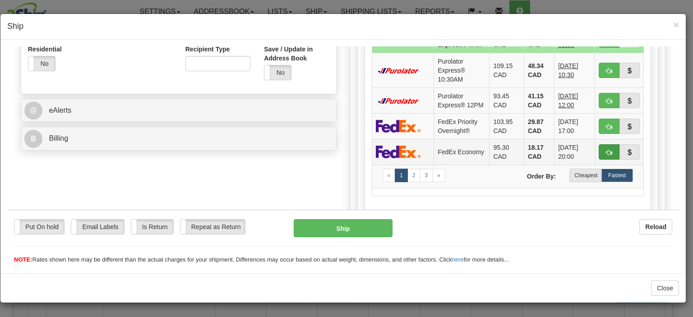
scroll to position [316, 0]
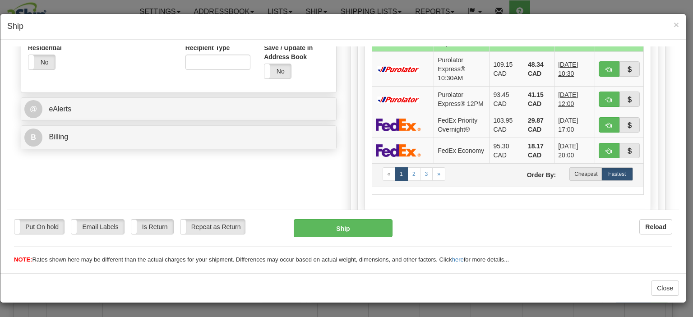
click at [580, 186] on td "« 1 2 3 » Order By: Cheapest Fastest" at bounding box center [508, 174] width 272 height 23
click at [577, 181] on label "Cheapest" at bounding box center [586, 174] width 32 height 14
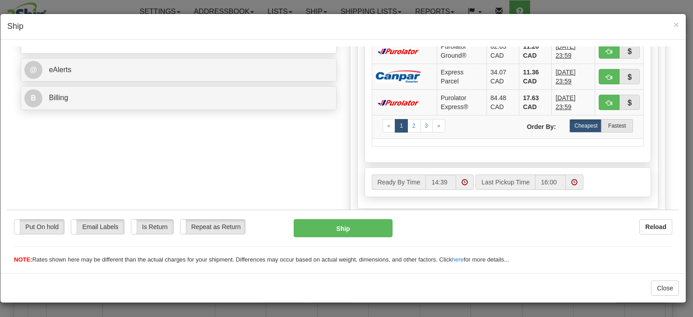
scroll to position [361, 0]
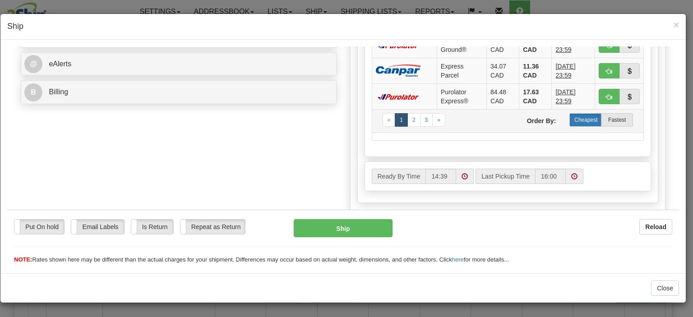
click at [577, 121] on label "Cheapest" at bounding box center [586, 120] width 32 height 14
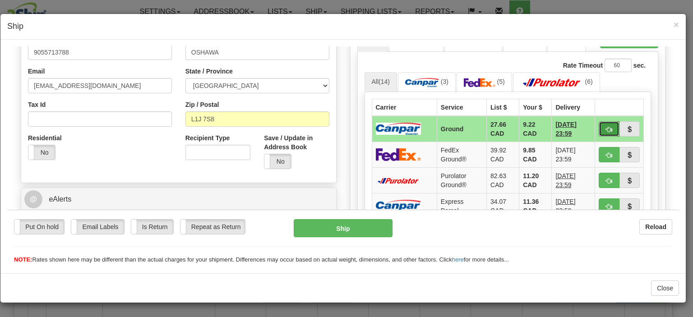
click at [606, 127] on span "button" at bounding box center [609, 129] width 6 height 6
type input "1"
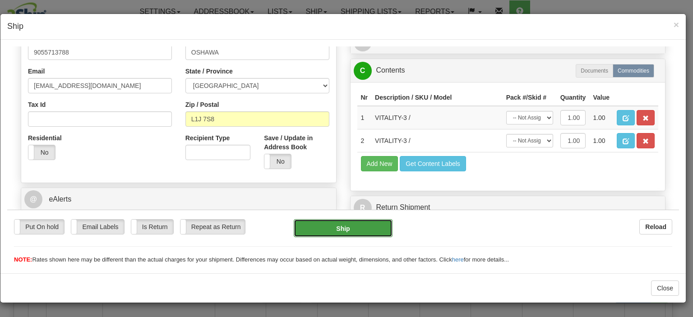
click at [356, 221] on button "Ship" at bounding box center [343, 228] width 98 height 18
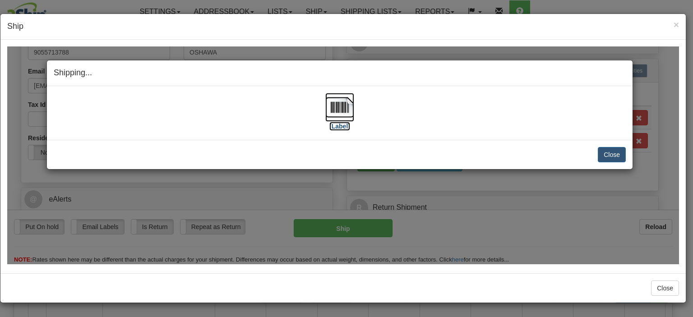
click at [346, 105] on img at bounding box center [339, 107] width 29 height 29
click at [603, 155] on button "Close" at bounding box center [612, 154] width 28 height 15
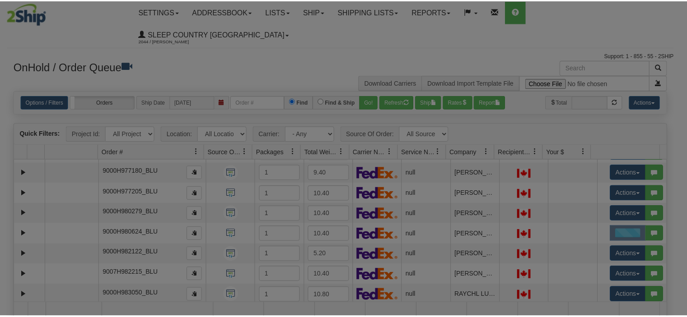
scroll to position [0, 0]
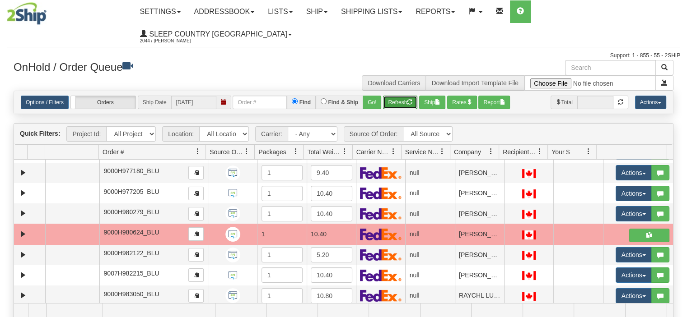
click at [400, 96] on button "Refresh" at bounding box center [400, 103] width 34 height 14
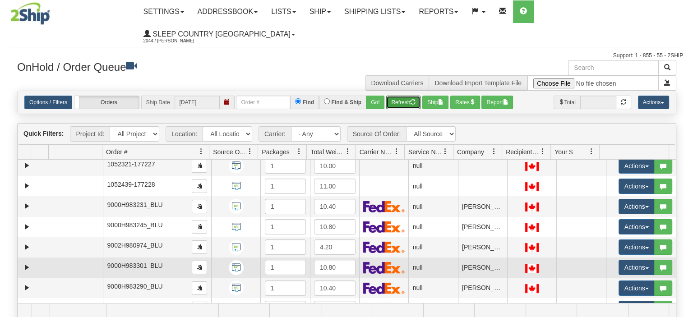
scroll to position [316, 0]
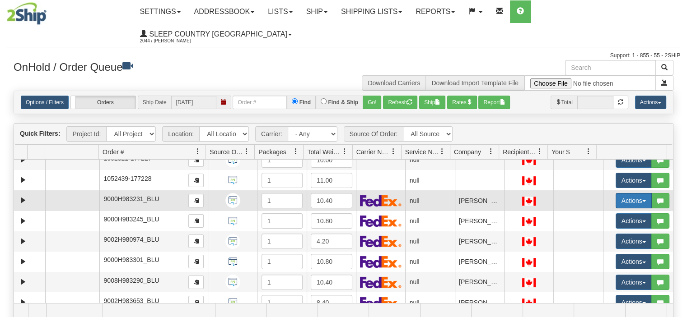
click at [616, 193] on button "Actions" at bounding box center [633, 200] width 36 height 15
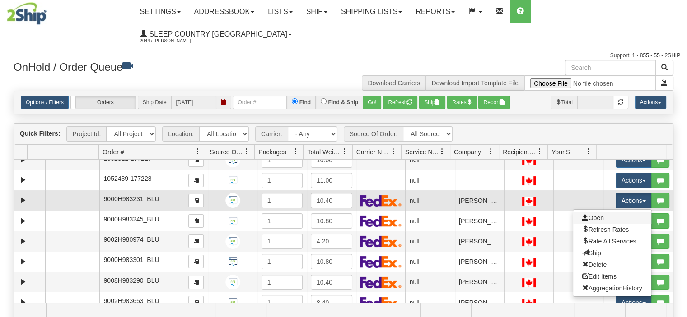
click at [613, 212] on link "Open" at bounding box center [612, 218] width 78 height 12
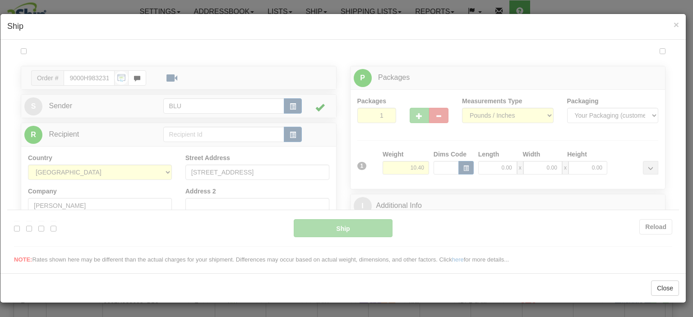
scroll to position [0, 0]
type input "14:42"
type input "16:00"
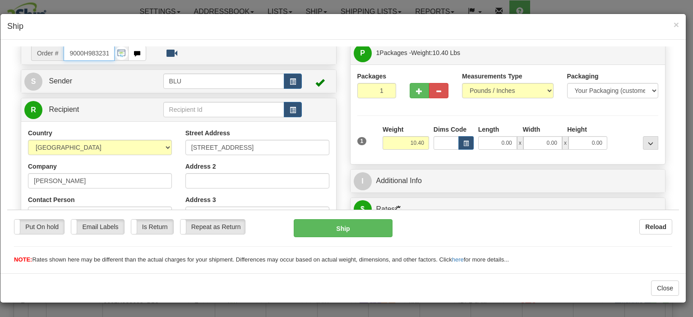
scroll to position [90, 0]
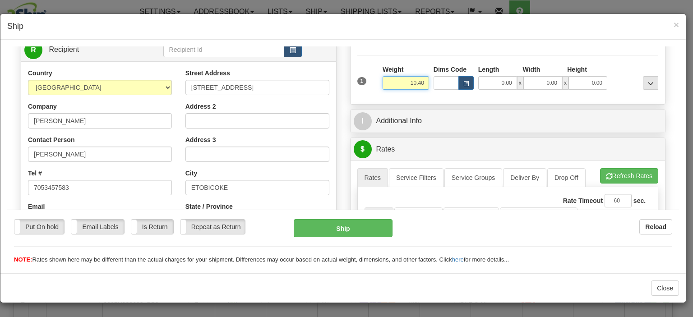
drag, startPoint x: 400, startPoint y: 82, endPoint x: 437, endPoint y: 80, distance: 36.6
click at [437, 80] on div "1 Weight 10.40 Dims Code x x" at bounding box center [508, 81] width 306 height 32
type input "10.00"
click at [492, 87] on input "0.00" at bounding box center [497, 83] width 39 height 14
type input "15.00"
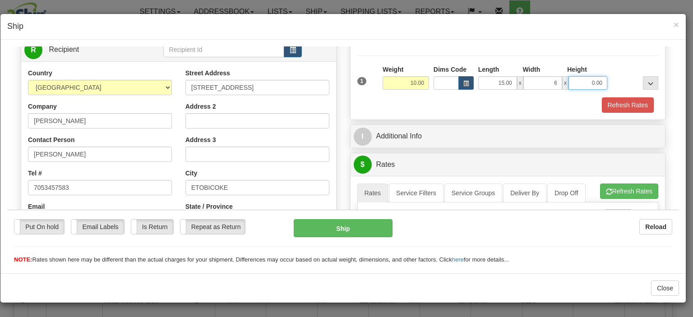
type input "6.00"
click at [580, 79] on input "0.00" at bounding box center [588, 83] width 39 height 14
type input "18.00"
click at [631, 104] on button "Refresh Rates" at bounding box center [628, 104] width 52 height 15
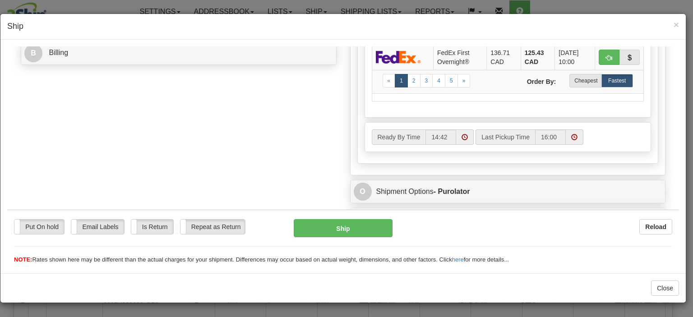
scroll to position [406, 0]
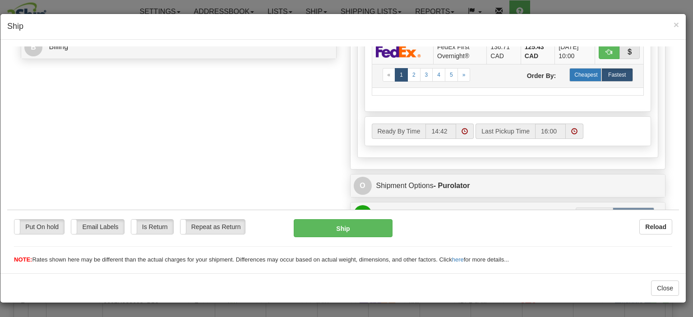
click at [572, 78] on label "Cheapest" at bounding box center [586, 75] width 32 height 14
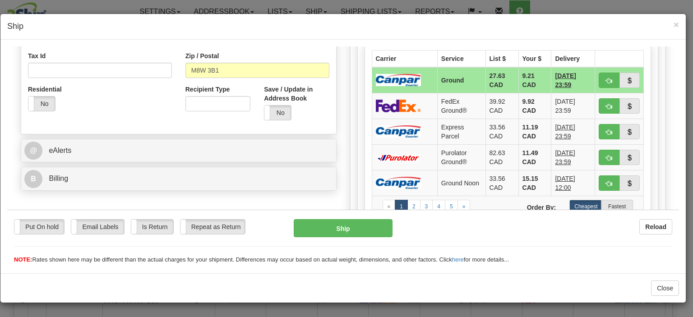
scroll to position [316, 0]
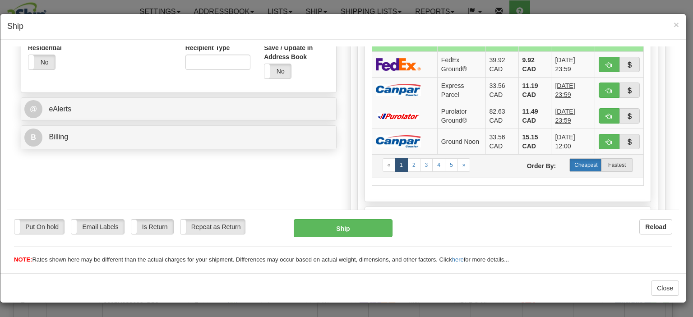
click at [580, 160] on label "Cheapest" at bounding box center [586, 165] width 32 height 14
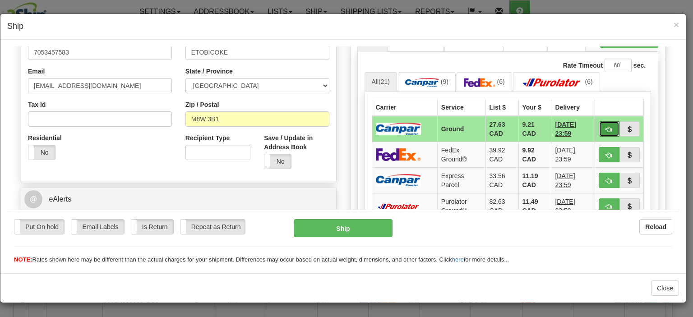
click at [606, 129] on span "button" at bounding box center [609, 129] width 6 height 6
type input "1"
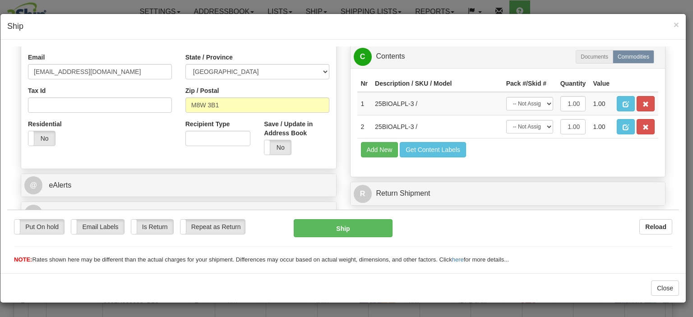
scroll to position [251, 0]
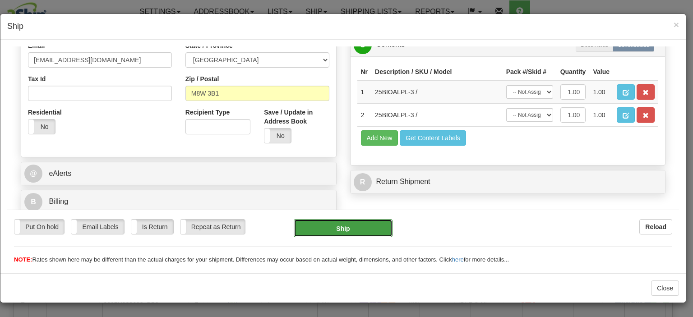
click at [345, 225] on button "Ship" at bounding box center [343, 228] width 98 height 18
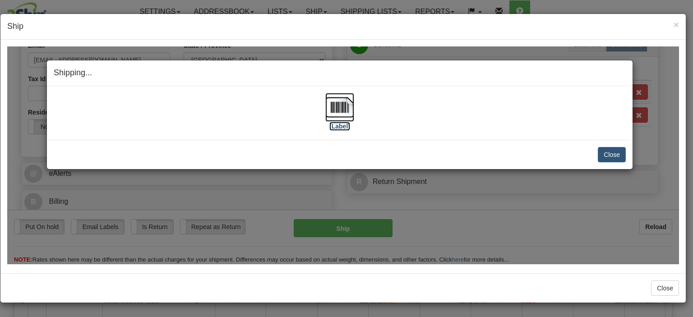
click at [343, 103] on img at bounding box center [339, 107] width 29 height 29
click at [325, 81] on div "Shipping... Your SHIPMENT will EXPIRE in" at bounding box center [340, 73] width 586 height 26
click at [603, 153] on button "Close" at bounding box center [612, 154] width 28 height 15
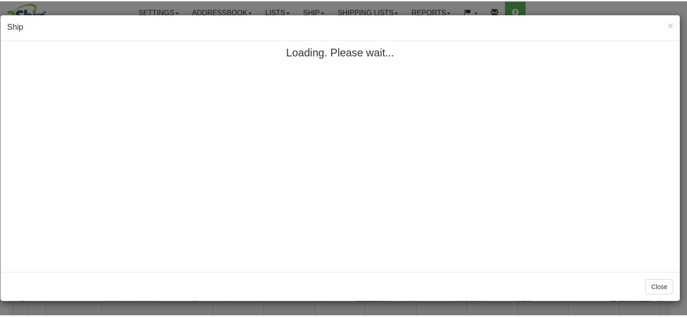
scroll to position [0, 0]
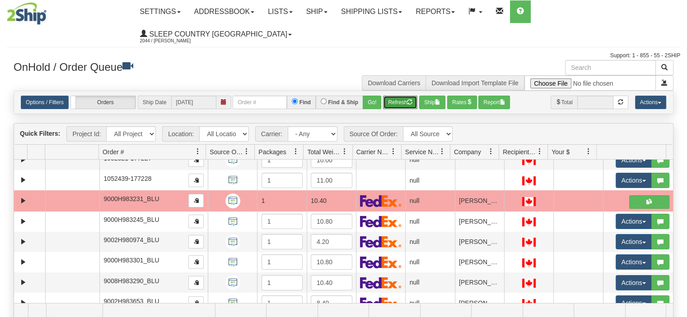
click at [403, 96] on button "Refresh" at bounding box center [400, 103] width 34 height 14
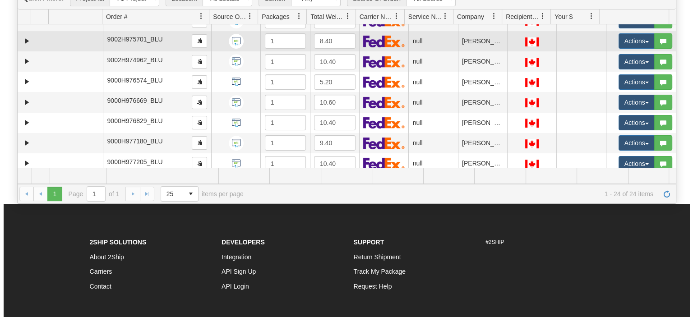
scroll to position [30, 0]
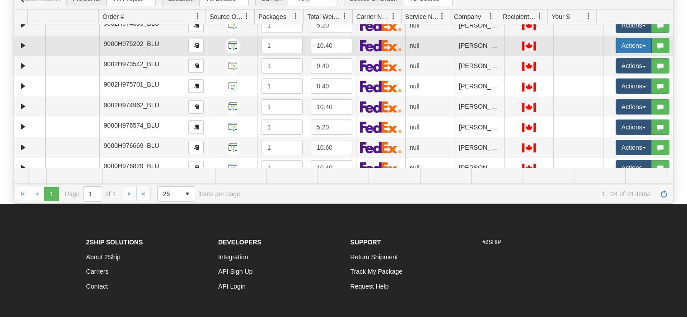
click at [634, 38] on button "Actions" at bounding box center [633, 45] width 36 height 15
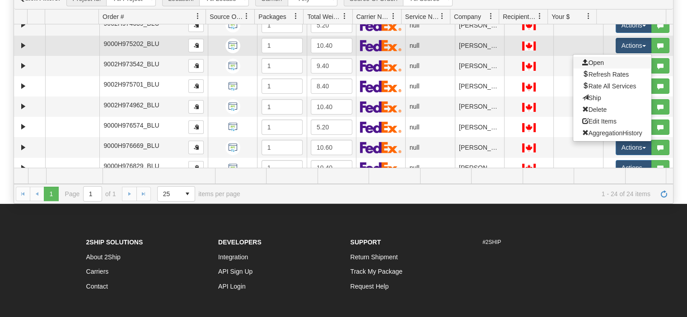
click at [623, 57] on link "Open" at bounding box center [612, 63] width 78 height 12
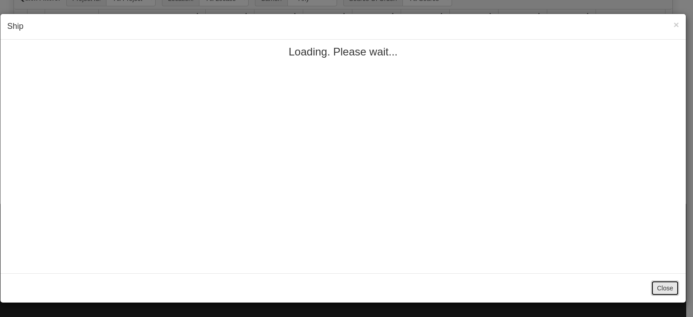
click at [665, 284] on button "Close" at bounding box center [665, 288] width 28 height 15
click at [670, 288] on button "Close" at bounding box center [665, 288] width 28 height 15
click at [672, 290] on button "Close" at bounding box center [665, 288] width 28 height 15
click at [677, 23] on span "×" at bounding box center [676, 24] width 5 height 10
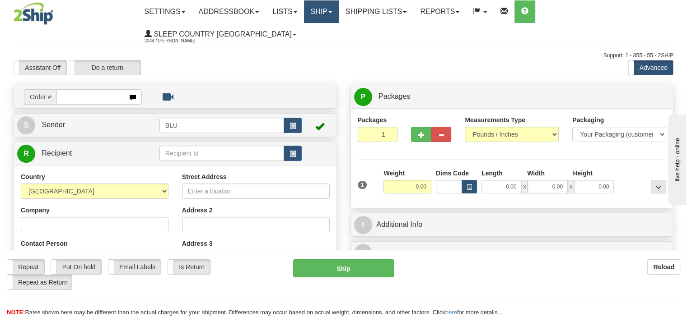
click at [338, 11] on link "Ship" at bounding box center [321, 11] width 35 height 23
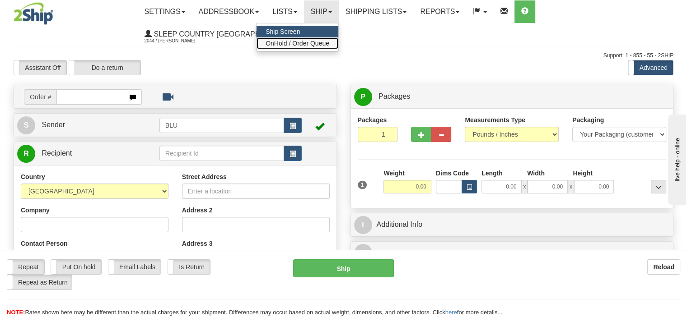
click at [329, 43] on span "OnHold / Order Queue" at bounding box center [297, 43] width 64 height 7
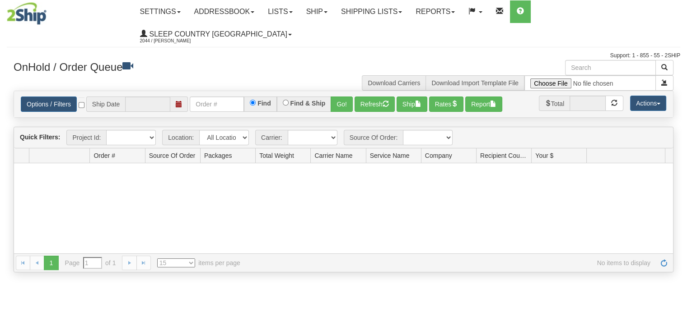
type input "[DATE]"
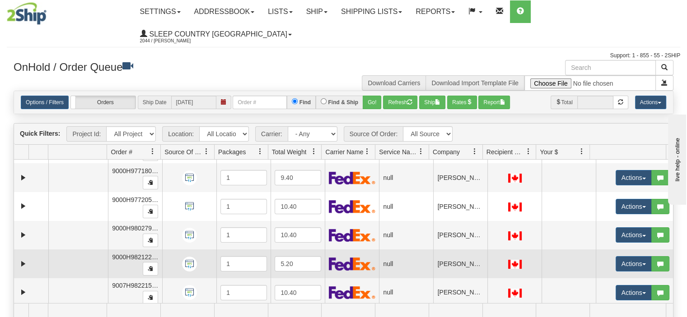
scroll to position [271, 0]
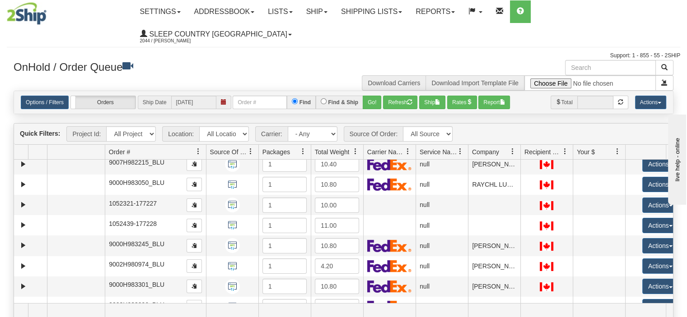
drag, startPoint x: 159, startPoint y: 130, endPoint x: 193, endPoint y: 130, distance: 33.9
click at [194, 145] on div "Aggregation Group Id Id Location Request Id Reply Id Order # Source Of Order Pa…" at bounding box center [340, 152] width 652 height 14
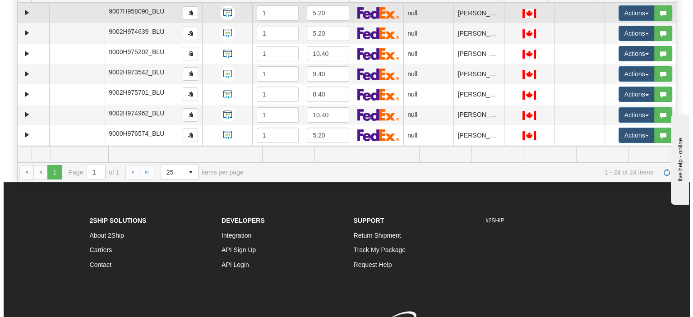
scroll to position [135, 0]
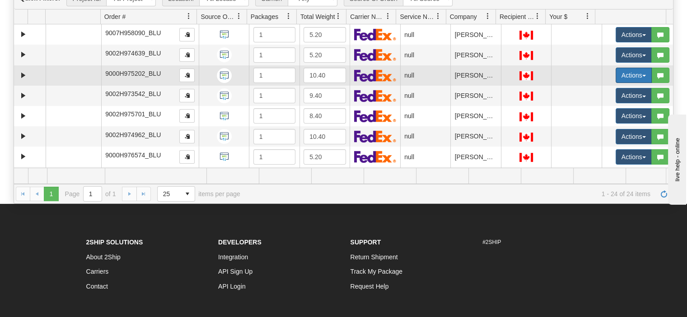
click at [617, 68] on button "Actions" at bounding box center [633, 75] width 36 height 15
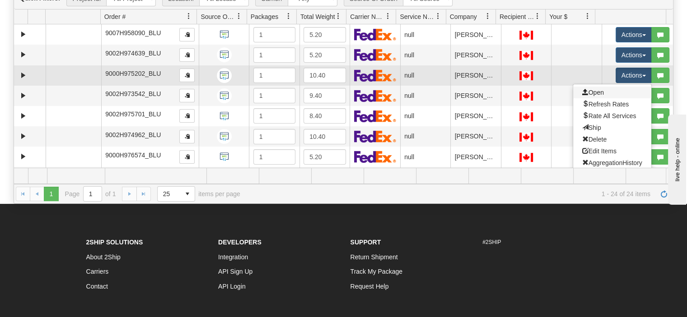
click at [611, 87] on link "Open" at bounding box center [612, 93] width 78 height 12
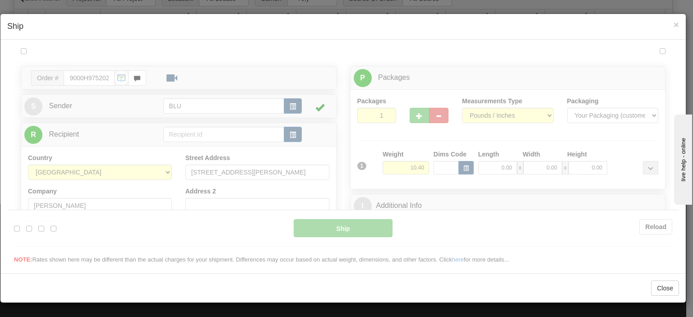
scroll to position [0, 0]
type input "14:52"
type input "16:00"
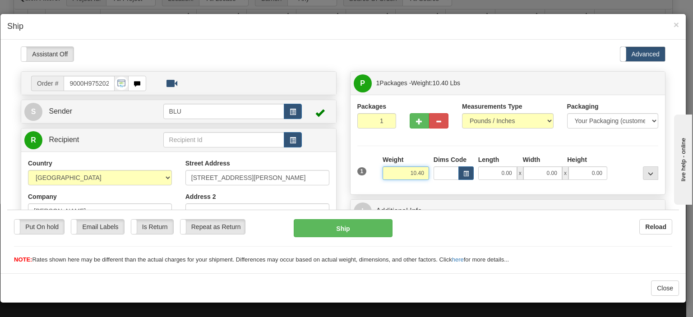
drag, startPoint x: 405, startPoint y: 174, endPoint x: 428, endPoint y: 168, distance: 24.2
click at [427, 173] on div "Weight 10.40" at bounding box center [405, 171] width 51 height 32
type input "10.00"
click at [482, 173] on input "0.00" at bounding box center [497, 173] width 39 height 14
type input "15.00"
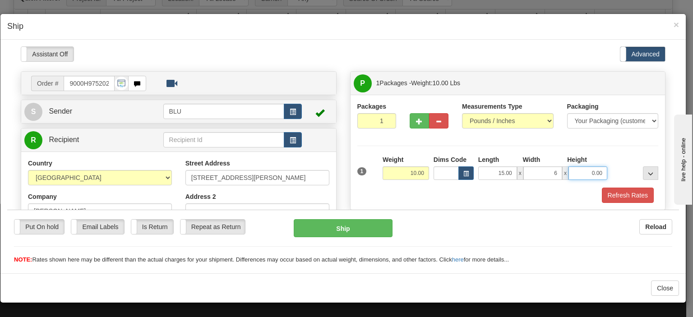
type input "6.00"
click at [571, 170] on input "0.00" at bounding box center [588, 173] width 39 height 14
type input "18.00"
click at [606, 188] on button "Refresh Rates" at bounding box center [628, 194] width 52 height 15
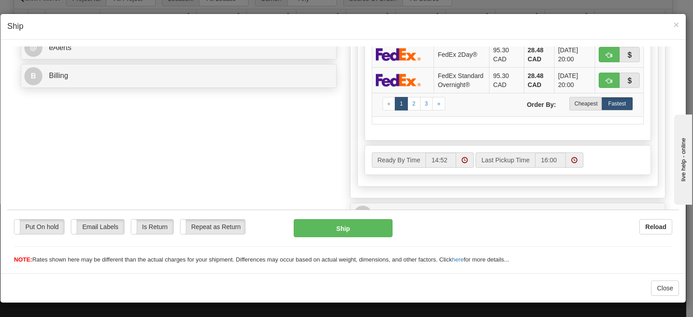
scroll to position [406, 0]
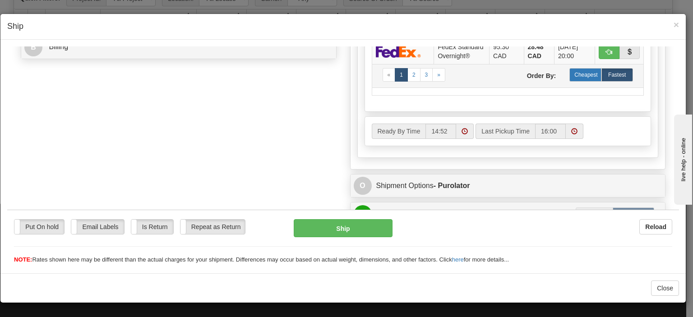
click at [581, 81] on label "Cheapest" at bounding box center [586, 75] width 32 height 14
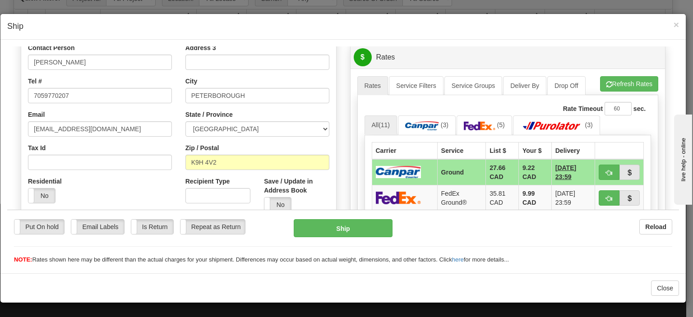
scroll to position [181, 0]
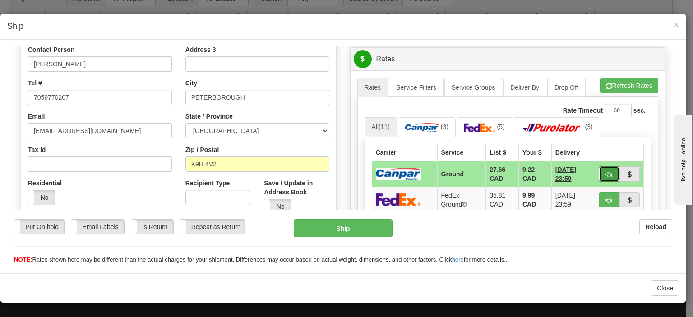
click at [599, 170] on button "button" at bounding box center [609, 173] width 21 height 15
type input "1"
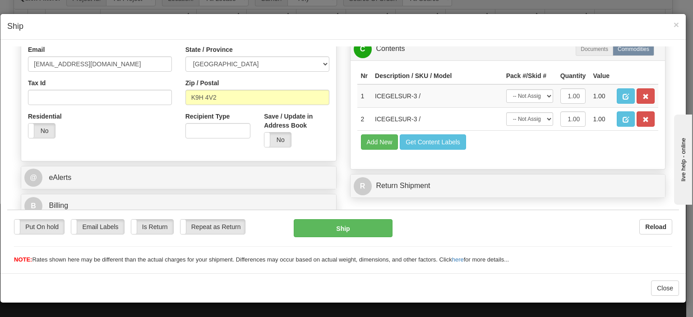
scroll to position [251, 0]
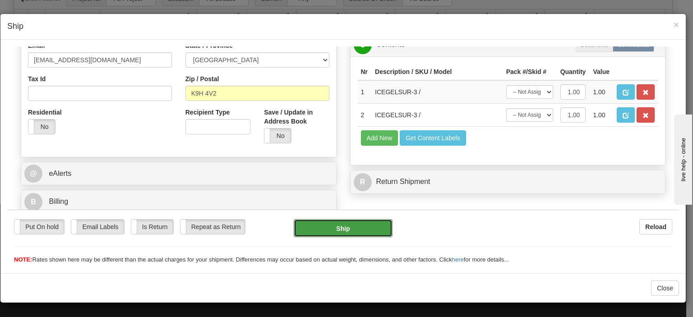
click at [355, 228] on button "Ship" at bounding box center [343, 228] width 98 height 18
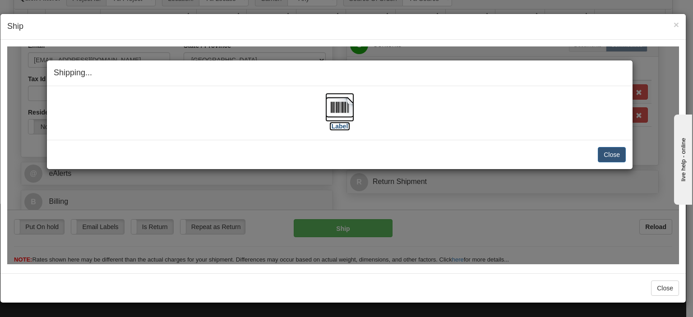
click at [343, 105] on img at bounding box center [339, 107] width 29 height 29
click at [405, 65] on div "Shipping... Your SHIPMENT will EXPIRE in" at bounding box center [340, 73] width 586 height 26
click at [613, 148] on button "Close" at bounding box center [612, 154] width 28 height 15
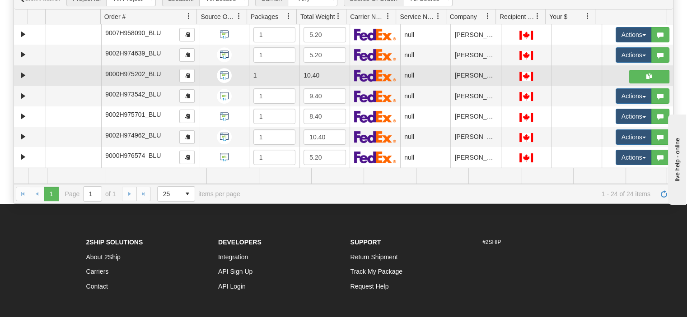
scroll to position [0, 0]
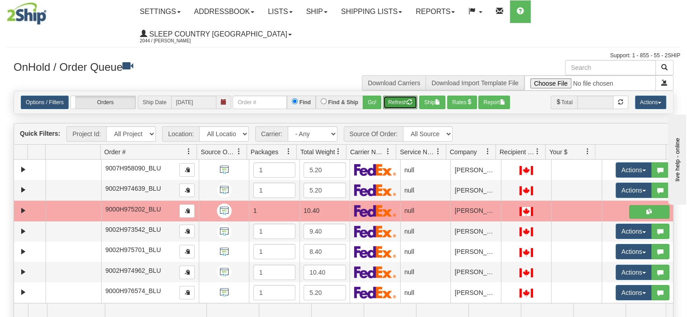
click at [395, 96] on button "Refresh" at bounding box center [400, 103] width 34 height 14
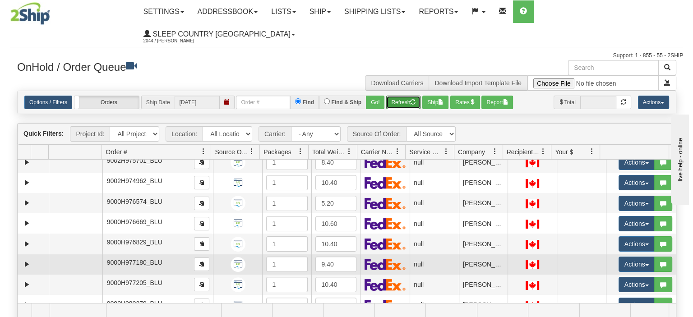
scroll to position [90, 0]
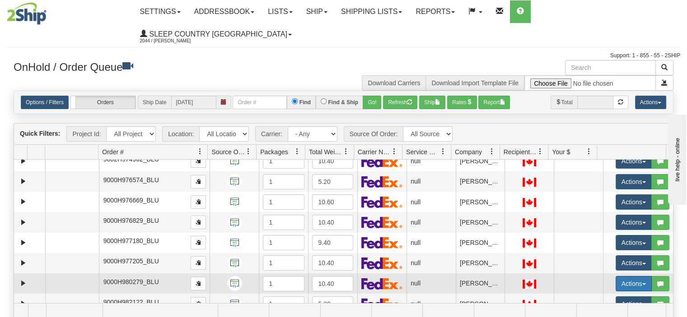
click at [621, 276] on button "Actions" at bounding box center [633, 283] width 36 height 15
click at [590, 297] on span "Open" at bounding box center [593, 300] width 22 height 7
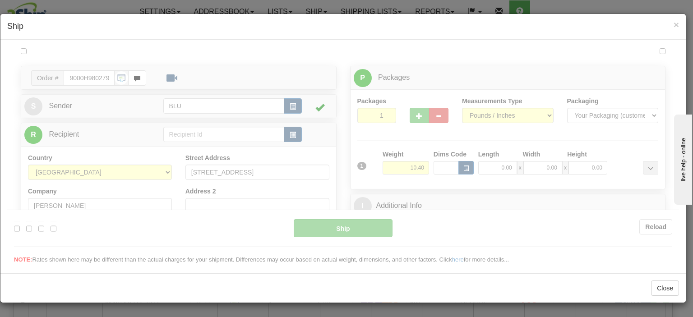
scroll to position [0, 0]
type input "14:58"
type input "16:00"
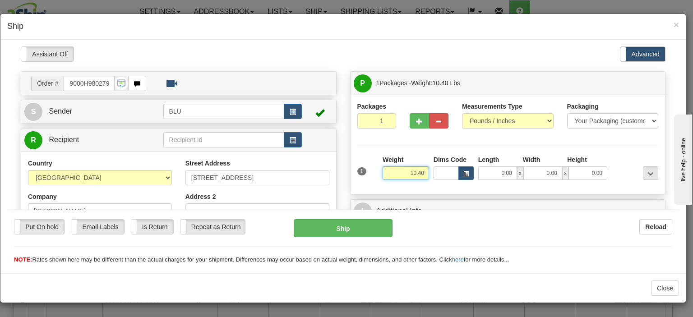
drag, startPoint x: 394, startPoint y: 168, endPoint x: 421, endPoint y: 161, distance: 28.0
click at [432, 168] on div "1 Weight 10.40 Dims Code x x" at bounding box center [508, 171] width 306 height 32
type input "10.00"
click at [495, 171] on input "0.00" at bounding box center [497, 173] width 39 height 14
type input "15.00"
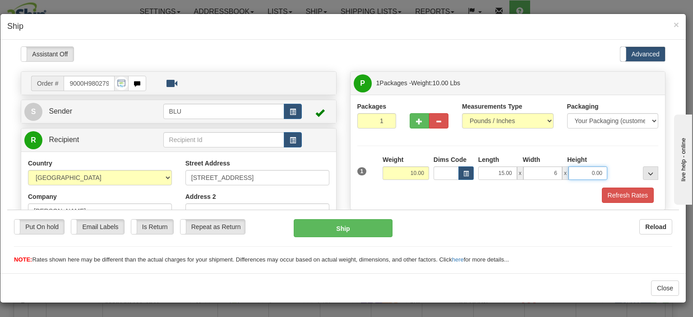
type input "6.00"
type input "18.00"
click at [623, 191] on button "Refresh Rates" at bounding box center [628, 194] width 52 height 15
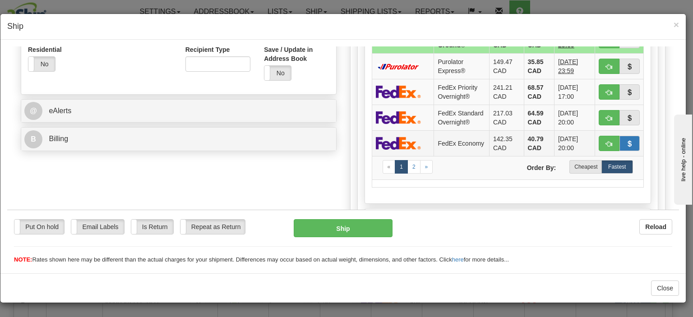
scroll to position [316, 0]
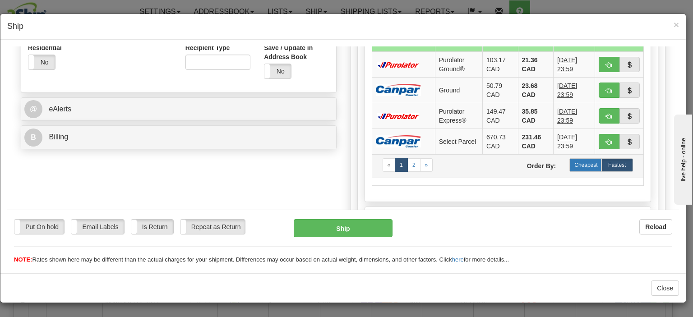
click at [586, 166] on label "Cheapest" at bounding box center [586, 165] width 32 height 14
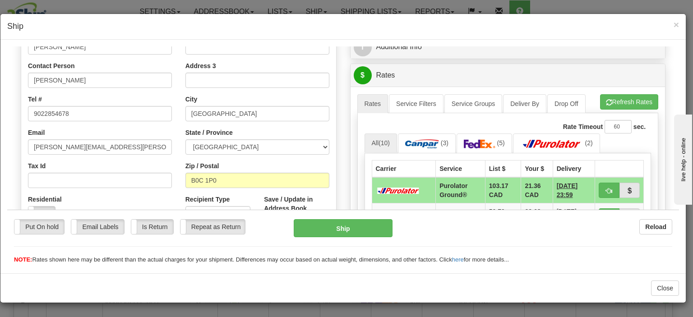
scroll to position [181, 0]
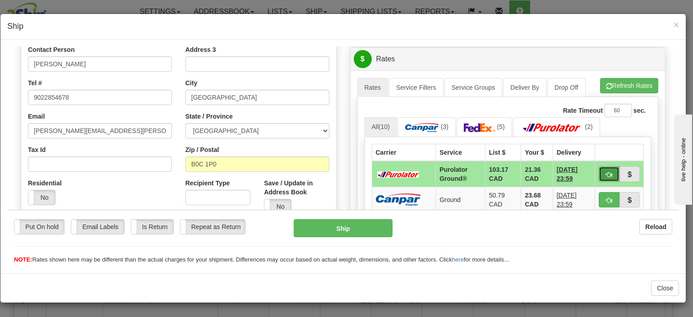
click at [606, 172] on span "button" at bounding box center [609, 175] width 6 height 6
type input "260"
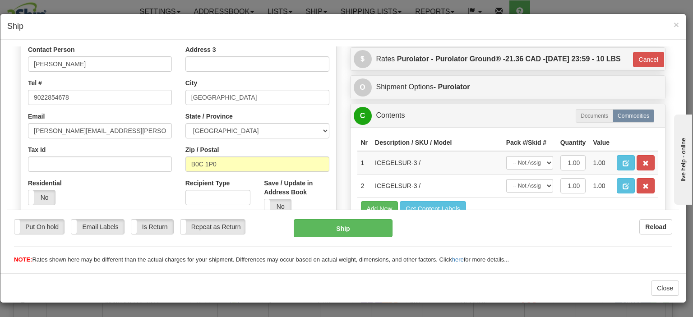
scroll to position [161, 0]
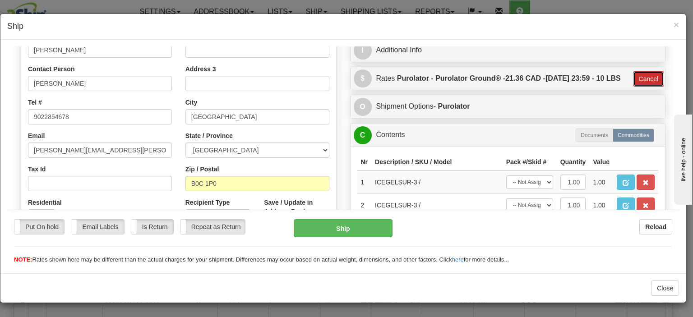
click at [633, 86] on button "Cancel" at bounding box center [649, 78] width 32 height 15
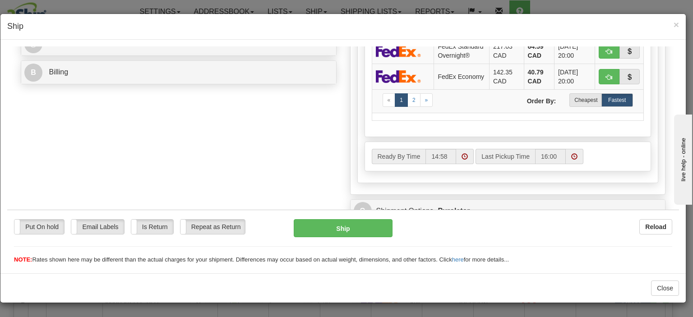
scroll to position [387, 0]
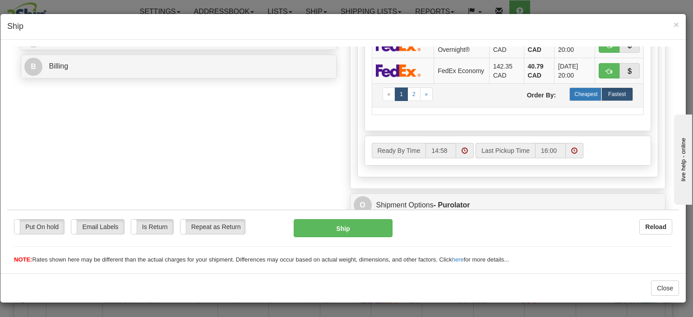
click at [580, 100] on label "Cheapest" at bounding box center [586, 94] width 32 height 14
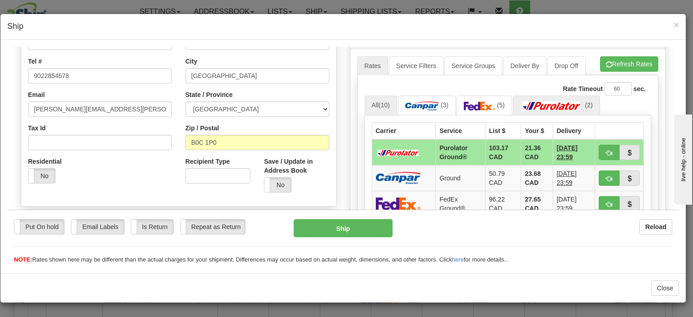
scroll to position [251, 0]
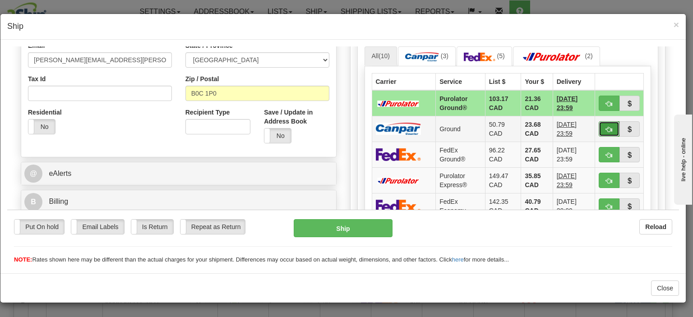
click at [599, 128] on button "button" at bounding box center [609, 128] width 21 height 15
type input "1"
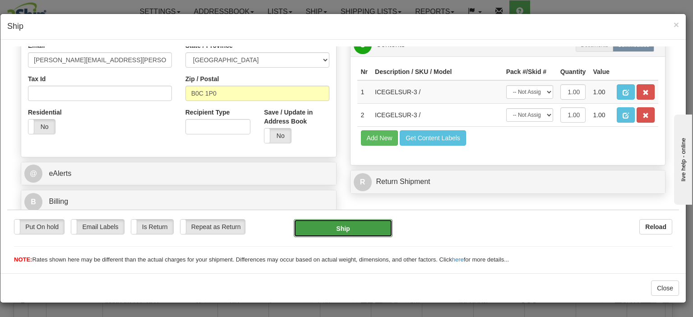
click at [365, 234] on button "Ship" at bounding box center [343, 228] width 98 height 18
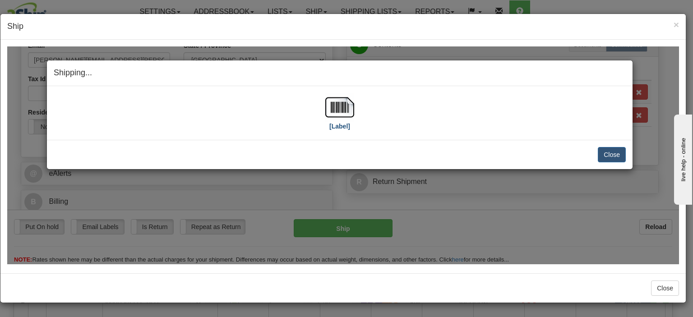
click at [324, 103] on div "[Label]" at bounding box center [340, 113] width 572 height 40
click at [334, 112] on img at bounding box center [339, 107] width 29 height 29
click at [614, 152] on button "Close" at bounding box center [612, 154] width 28 height 15
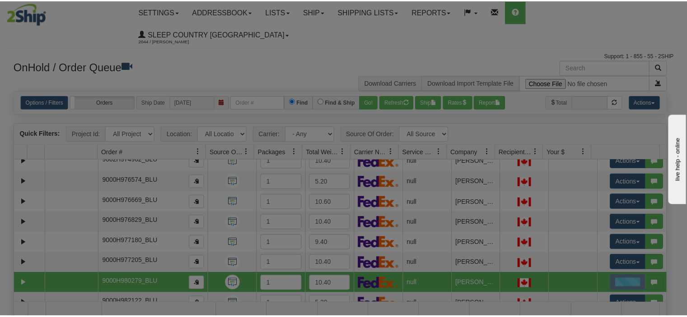
scroll to position [0, 0]
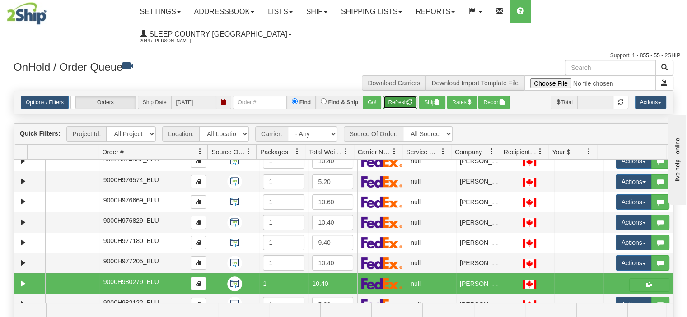
click at [397, 96] on button "Refresh" at bounding box center [400, 103] width 34 height 14
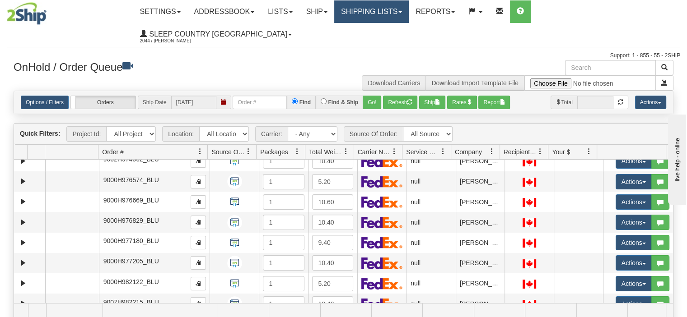
click at [397, 14] on link "Shipping lists" at bounding box center [371, 11] width 74 height 23
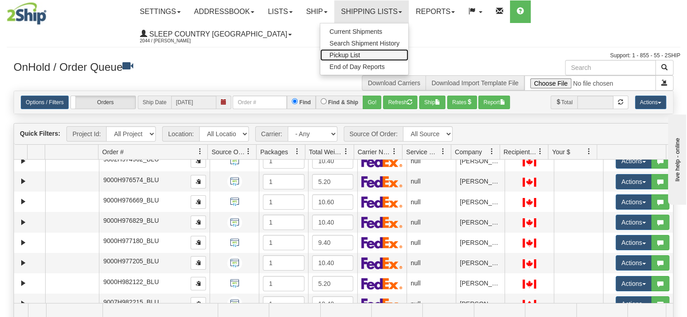
click at [389, 55] on link "Pickup List" at bounding box center [364, 55] width 88 height 12
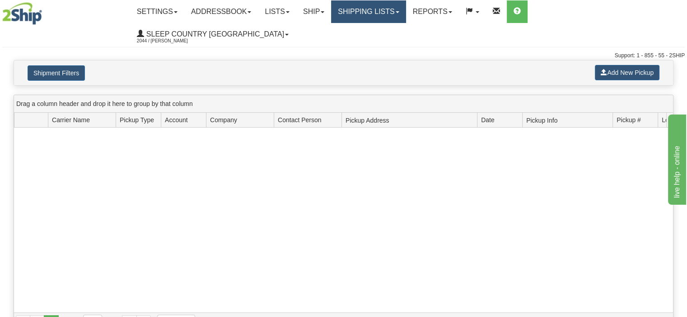
click at [405, 15] on link "Shipping lists" at bounding box center [368, 11] width 74 height 23
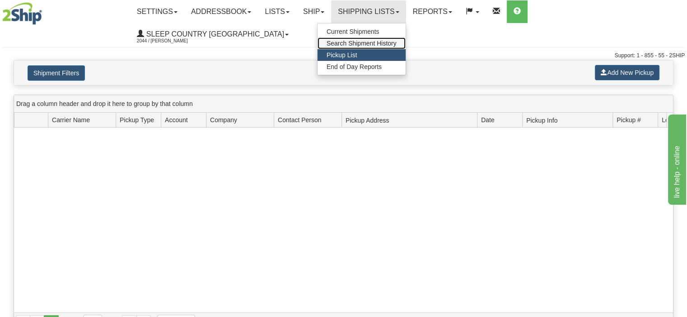
click at [373, 45] on span "Search Shipment History" at bounding box center [361, 43] width 70 height 7
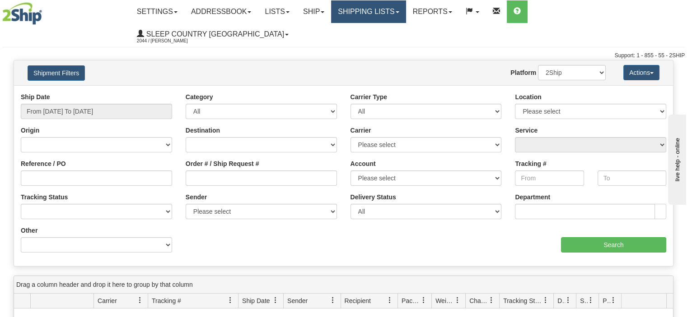
click at [400, 15] on link "Shipping lists" at bounding box center [368, 11] width 74 height 23
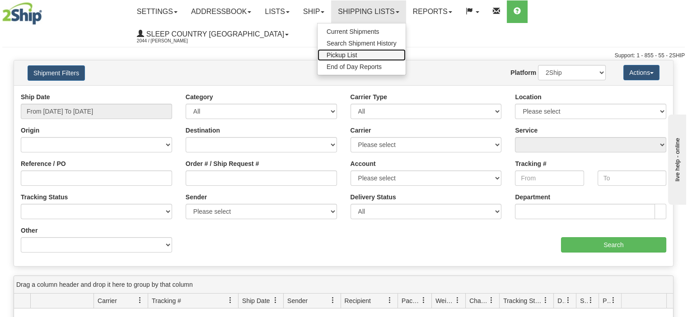
click at [357, 56] on span "Pickup List" at bounding box center [341, 54] width 31 height 7
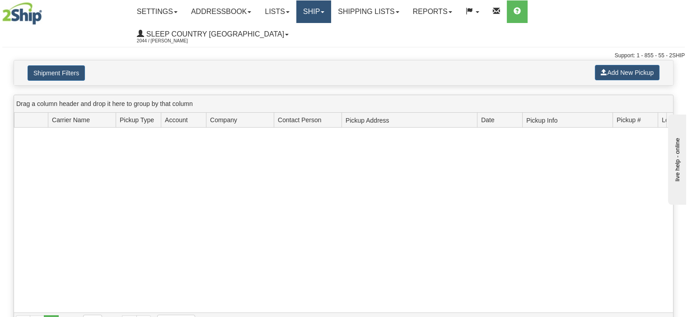
click at [331, 12] on link "Ship" at bounding box center [313, 11] width 35 height 23
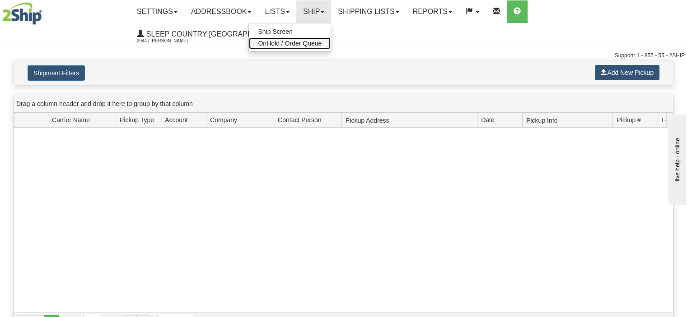
click at [321, 43] on span "OnHold / Order Queue" at bounding box center [290, 43] width 64 height 7
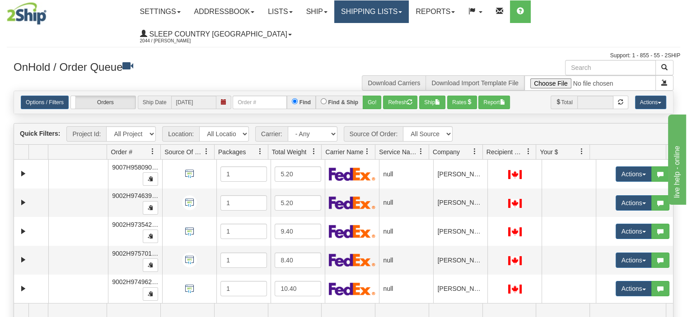
click at [408, 19] on link "Shipping lists" at bounding box center [371, 11] width 74 height 23
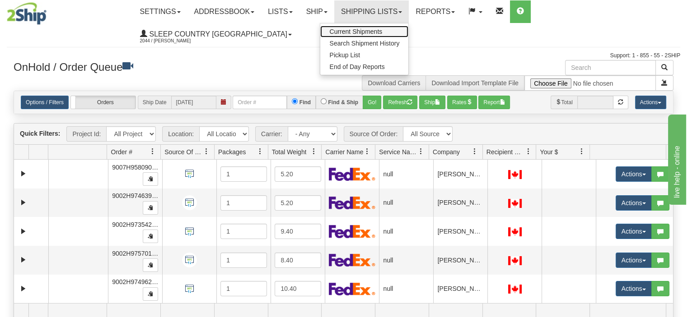
click at [382, 31] on span "Current Shipments" at bounding box center [355, 31] width 53 height 7
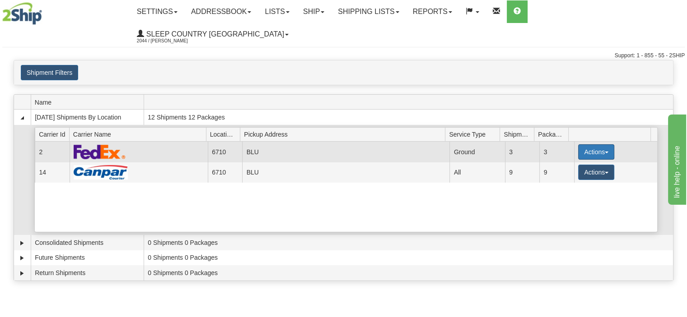
click at [597, 144] on button "Actions" at bounding box center [596, 151] width 36 height 15
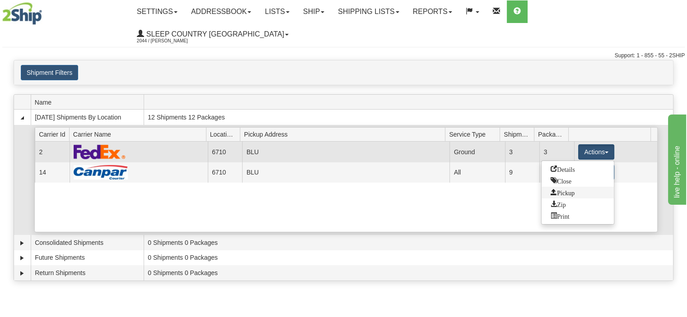
click at [562, 189] on span "Pickup" at bounding box center [562, 192] width 24 height 6
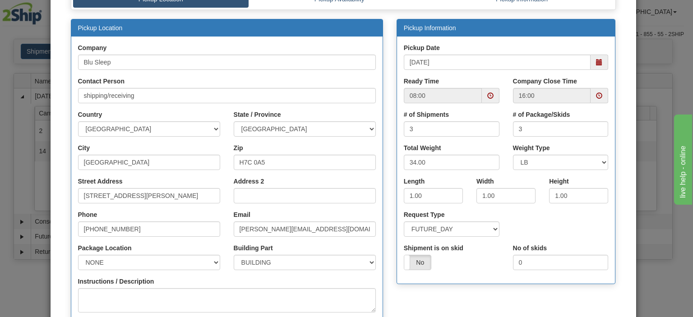
scroll to position [90, 0]
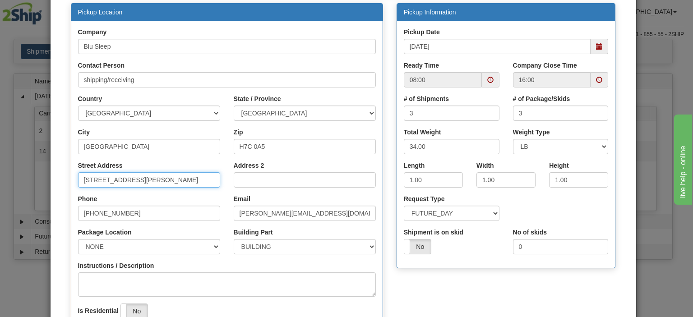
drag, startPoint x: 135, startPoint y: 184, endPoint x: 43, endPoint y: 190, distance: 92.8
click at [43, 190] on div "× Request Pickup for Carrier 2 - FedEx Express® Step 1 Pickup Location Step 2 P…" at bounding box center [346, 158] width 693 height 317
type input "3424 boul. Industriel"
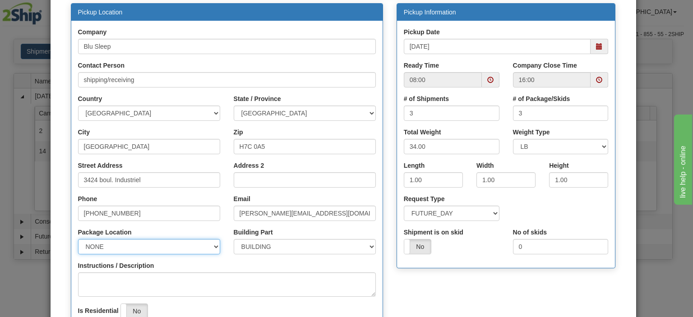
click at [114, 245] on select "NONE FRONT REAR SIDE" at bounding box center [149, 246] width 142 height 15
select select "2"
click at [78, 239] on select "NONE FRONT REAR SIDE" at bounding box center [149, 246] width 142 height 15
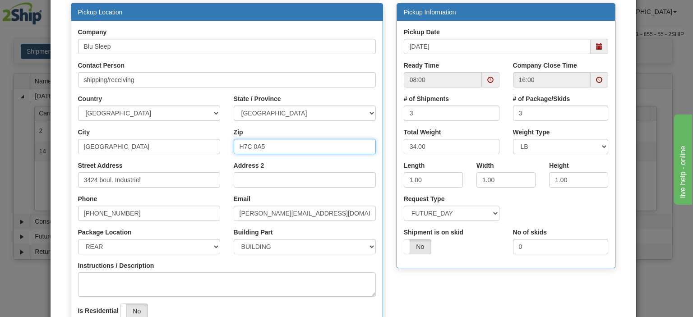
drag, startPoint x: 263, startPoint y: 148, endPoint x: 246, endPoint y: 151, distance: 17.9
click at [246, 151] on input "H7C 0A5" at bounding box center [305, 146] width 142 height 15
type input "H7L 4R9"
drag, startPoint x: 435, startPoint y: 179, endPoint x: 372, endPoint y: 185, distance: 63.0
click at [372, 185] on div "Pickup Location Company Blu Sleep Contact Person shipping/receiving Country [GE…" at bounding box center [343, 184] width 559 height 362
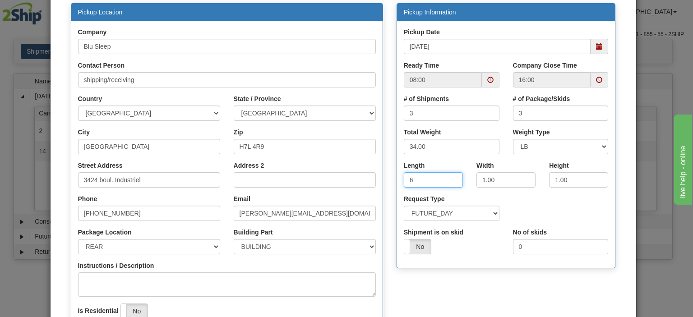
type input "6"
type input "16"
click at [538, 190] on div "Width 6" at bounding box center [506, 177] width 73 height 33
click at [449, 208] on select "SAME_DAY FUTURE_DAY" at bounding box center [452, 213] width 96 height 15
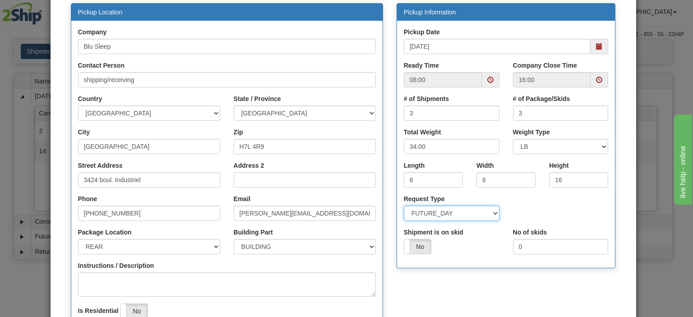
select select "0"
click at [404, 206] on select "SAME_DAY FUTURE_DAY" at bounding box center [452, 213] width 96 height 15
drag, startPoint x: 462, startPoint y: 289, endPoint x: 462, endPoint y: 283, distance: 6.3
click at [462, 289] on div "Pickup Location Company Blu Sleep Contact Person shipping/receiving Country [GE…" at bounding box center [343, 184] width 559 height 362
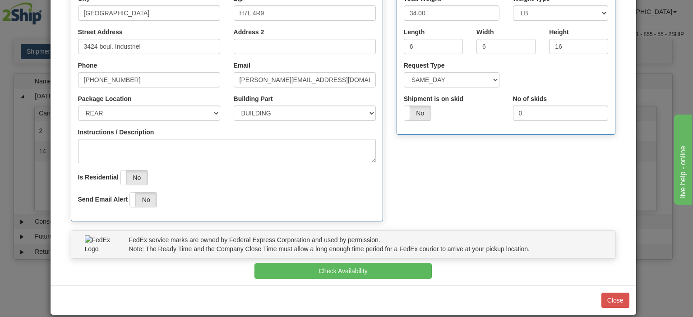
scroll to position [226, 0]
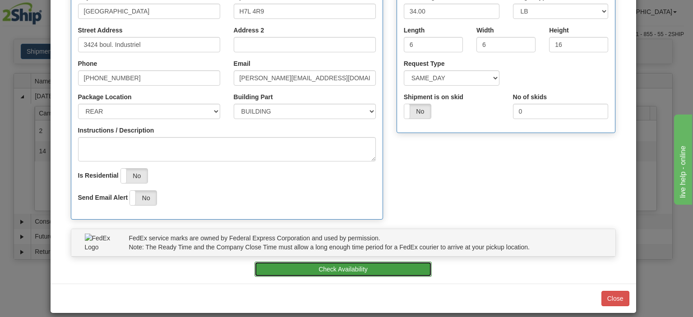
click at [358, 270] on button "Check Availability" at bounding box center [343, 269] width 177 height 15
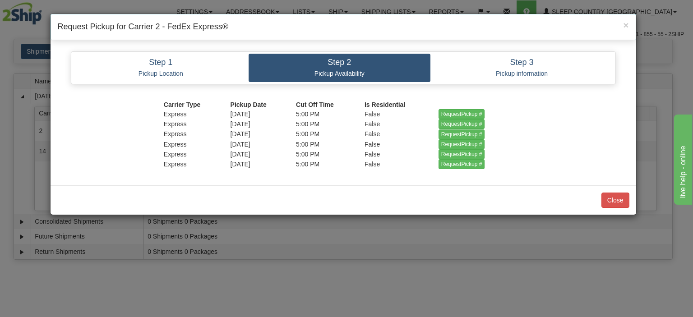
scroll to position [0, 0]
click at [448, 112] on input "RequestPickup #" at bounding box center [462, 114] width 46 height 10
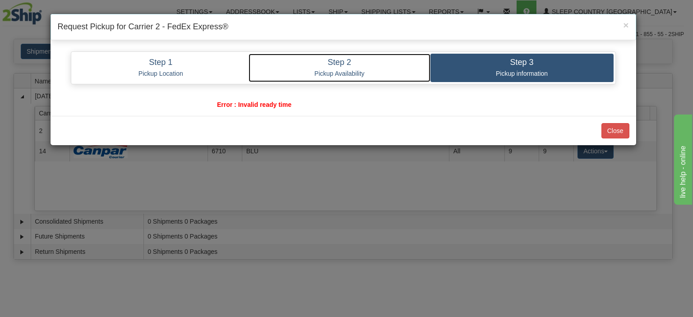
click at [340, 72] on p "Pickup Availability" at bounding box center [339, 74] width 168 height 8
click at [318, 70] on p "Pickup Availability" at bounding box center [339, 74] width 168 height 8
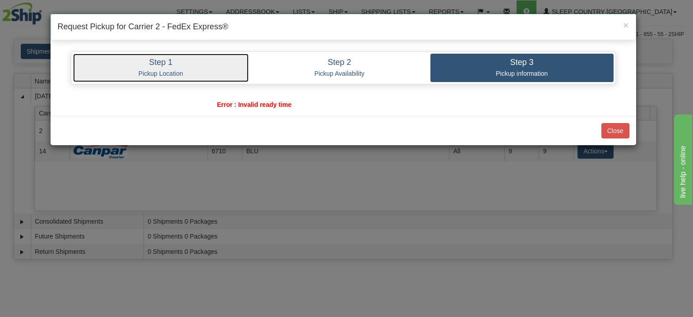
click at [213, 70] on p "Pickup Location" at bounding box center [161, 74] width 162 height 8
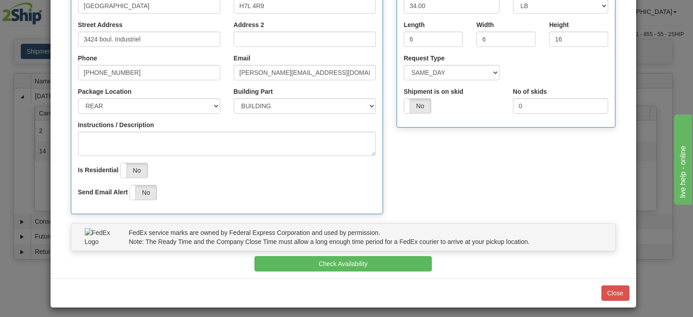
scroll to position [234, 0]
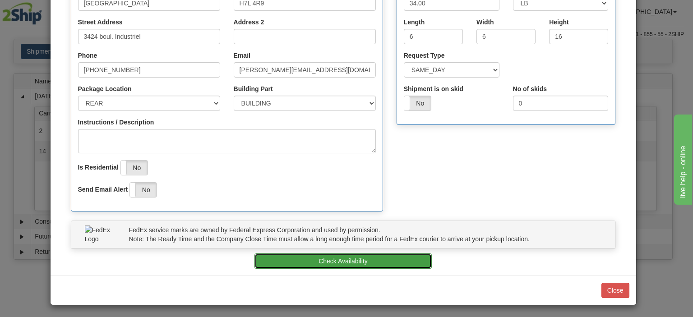
click at [365, 257] on button "Check Availability" at bounding box center [343, 261] width 177 height 15
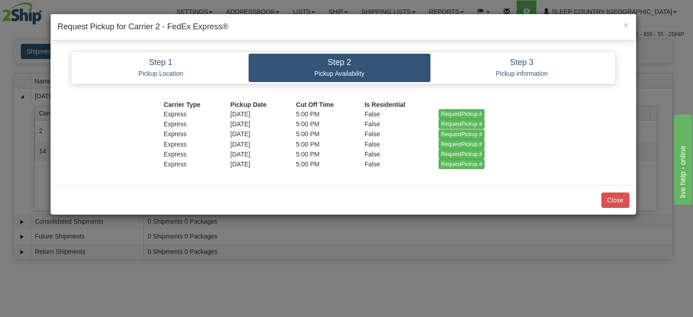
scroll to position [0, 0]
click at [453, 111] on input "RequestPickup #" at bounding box center [462, 114] width 46 height 10
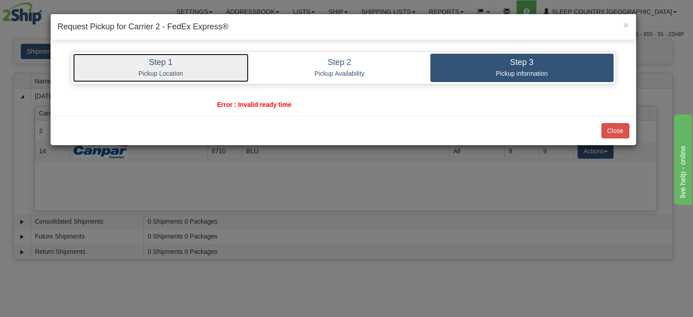
click at [169, 68] on link "Step 1 Pickup Location" at bounding box center [161, 68] width 176 height 28
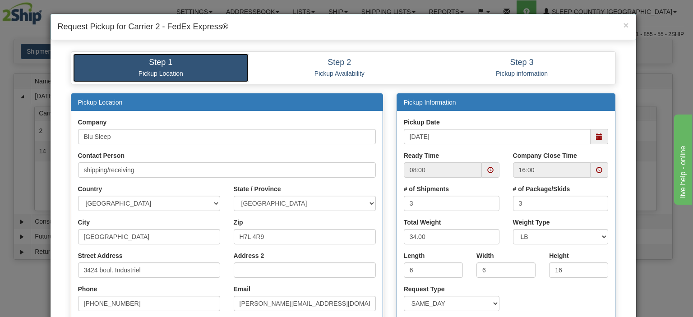
click at [596, 172] on span at bounding box center [599, 170] width 6 height 6
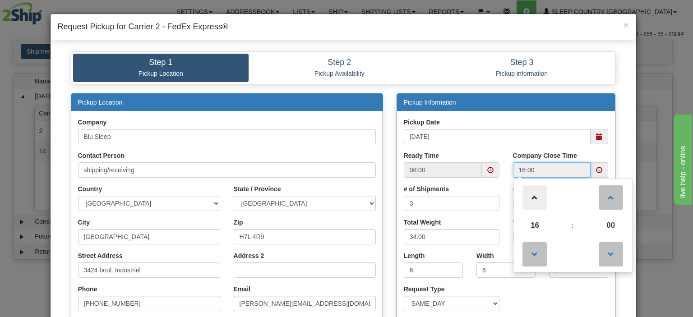
click at [533, 201] on span at bounding box center [535, 198] width 24 height 24
click at [530, 256] on span at bounding box center [535, 254] width 24 height 24
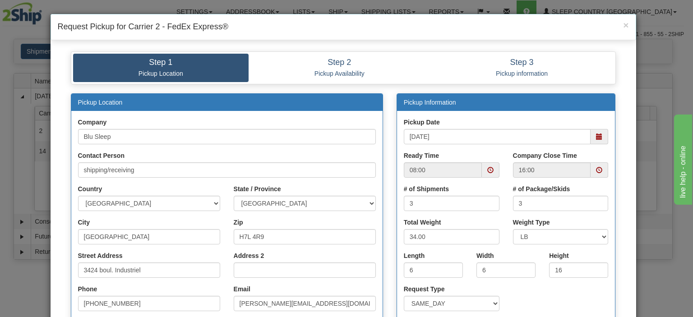
click at [571, 148] on div "Pickup Date [DATE]" at bounding box center [506, 134] width 218 height 33
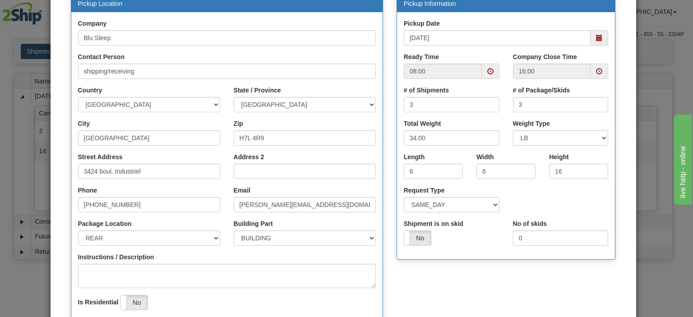
scroll to position [98, 0]
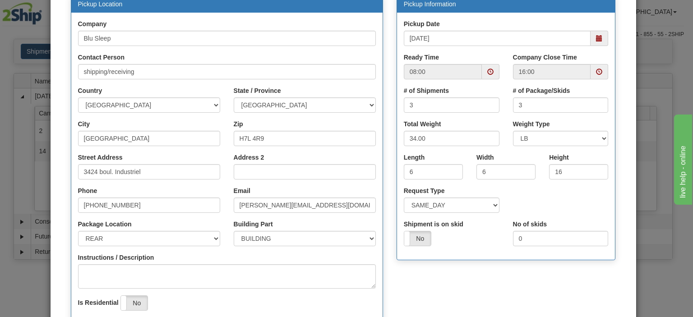
click at [596, 70] on span at bounding box center [599, 72] width 6 height 6
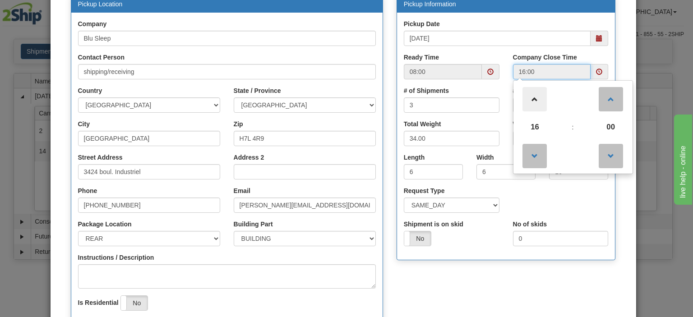
click at [531, 102] on span at bounding box center [535, 99] width 24 height 24
click at [533, 157] on span at bounding box center [535, 156] width 24 height 24
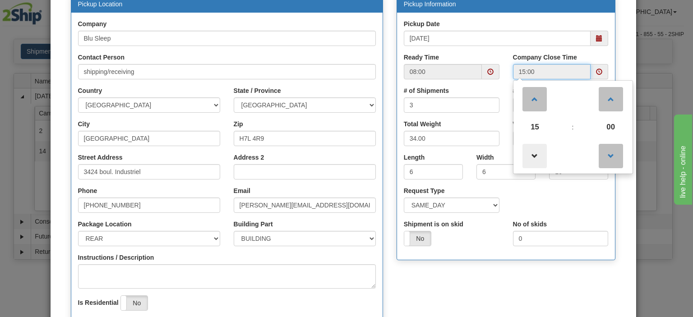
click at [533, 157] on span at bounding box center [535, 156] width 24 height 24
click at [532, 99] on span at bounding box center [535, 99] width 24 height 24
type input "16:00"
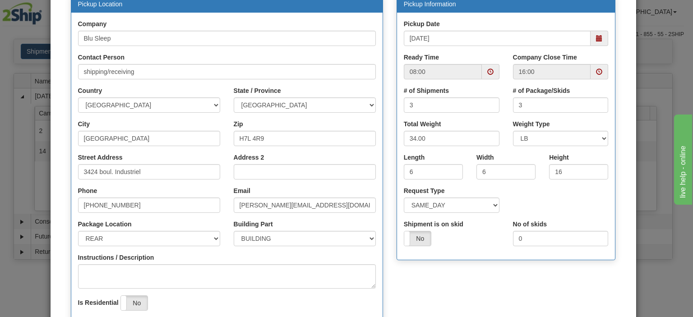
click at [528, 271] on div "Pickup Location Company Blu Sleep Contact Person shipping/receiving Country [GE…" at bounding box center [343, 176] width 559 height 362
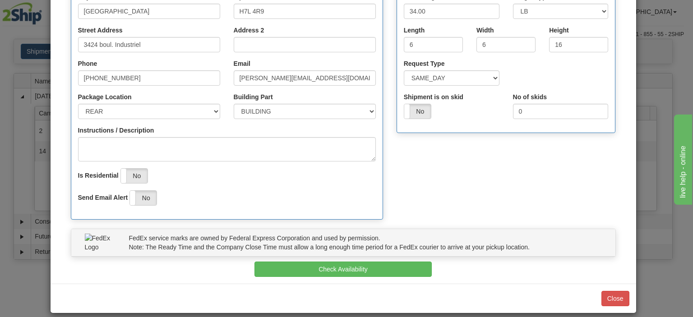
scroll to position [234, 0]
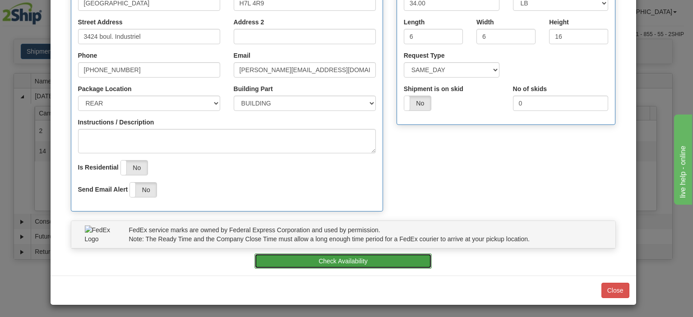
click at [347, 262] on button "Check Availability" at bounding box center [343, 261] width 177 height 15
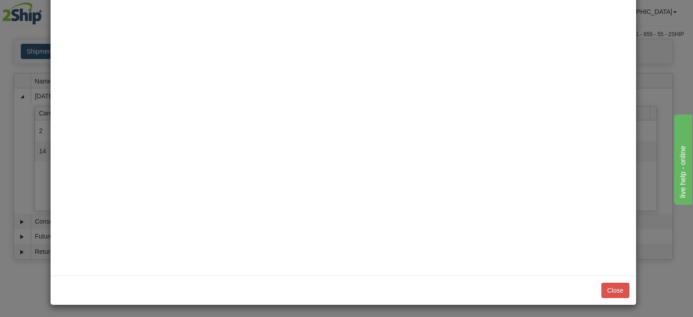
scroll to position [0, 0]
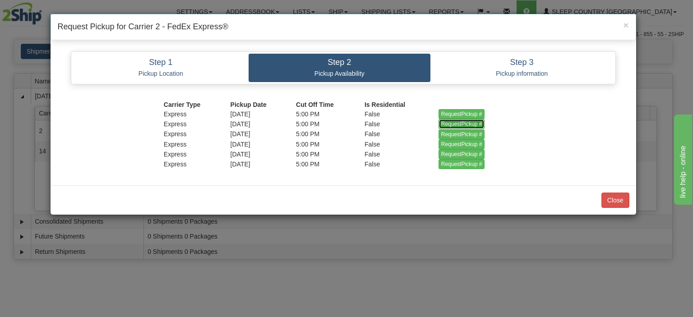
click at [459, 122] on input "RequestPickup #" at bounding box center [462, 124] width 46 height 10
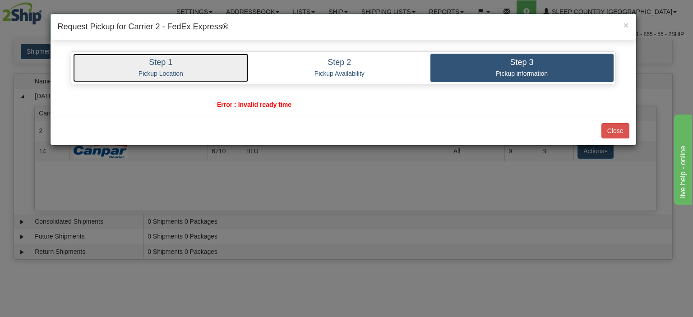
click at [182, 78] on link "Step 1 Pickup Location" at bounding box center [161, 68] width 176 height 28
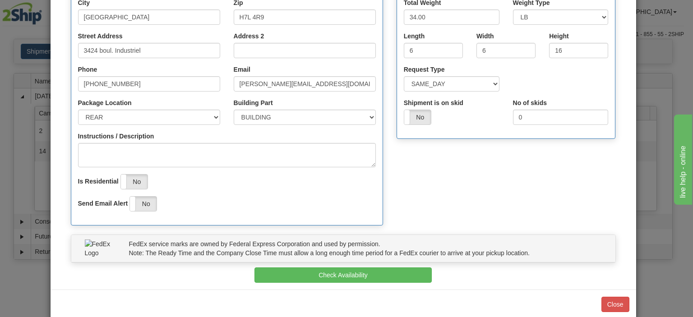
scroll to position [226, 0]
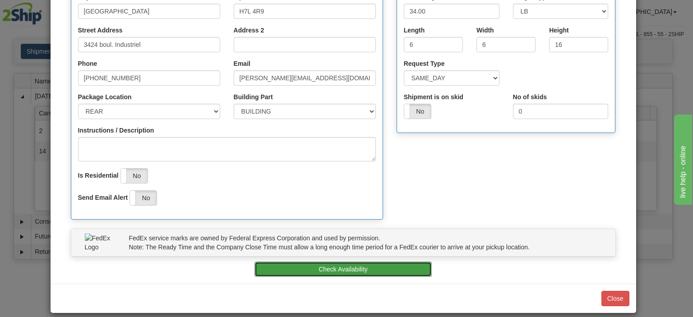
click at [348, 269] on button "Check Availability" at bounding box center [343, 269] width 177 height 15
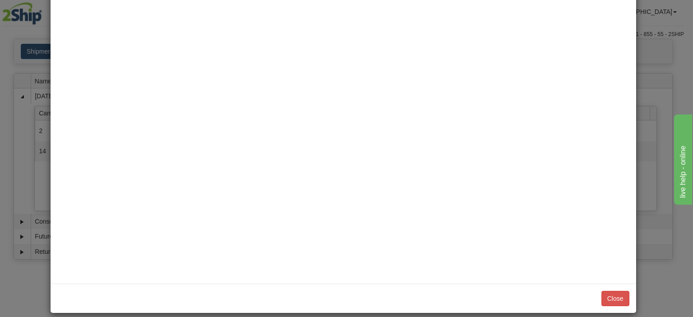
scroll to position [0, 0]
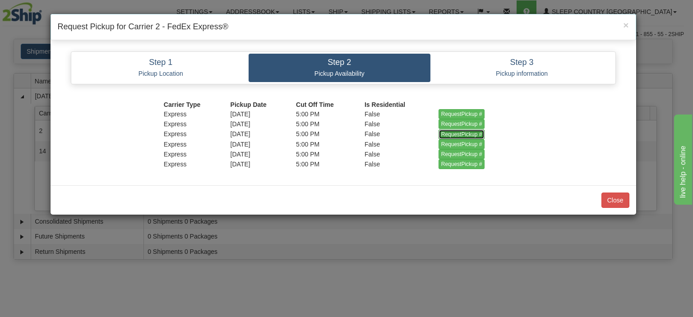
click at [451, 133] on input "RequestPickup #" at bounding box center [462, 135] width 46 height 10
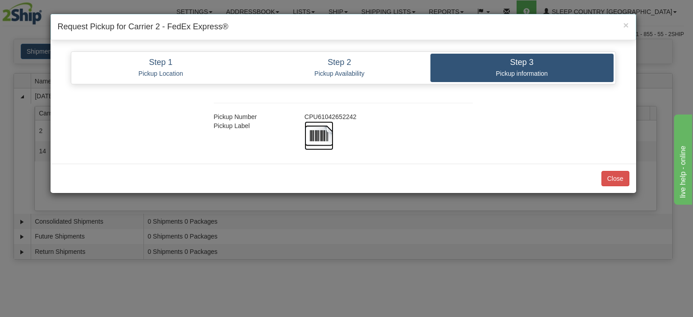
click at [325, 131] on img at bounding box center [319, 135] width 29 height 29
click at [374, 27] on h4 "Request Pickup for Carrier 2 - FedEx Express®" at bounding box center [343, 27] width 571 height 12
click at [605, 176] on button "Close" at bounding box center [616, 178] width 28 height 15
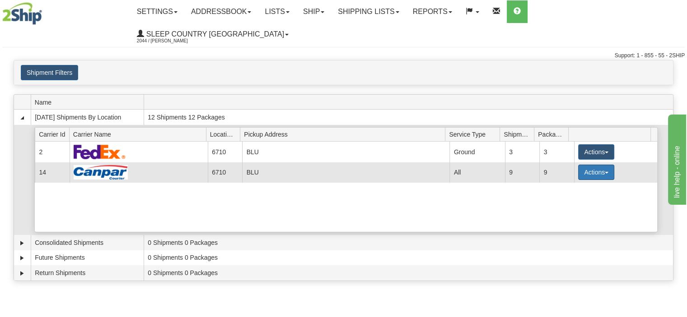
click at [583, 165] on button "Actions" at bounding box center [596, 172] width 36 height 15
click at [571, 209] on span "Pickup" at bounding box center [562, 212] width 24 height 6
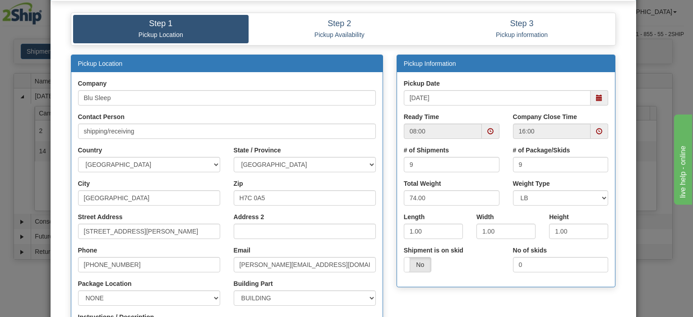
scroll to position [90, 0]
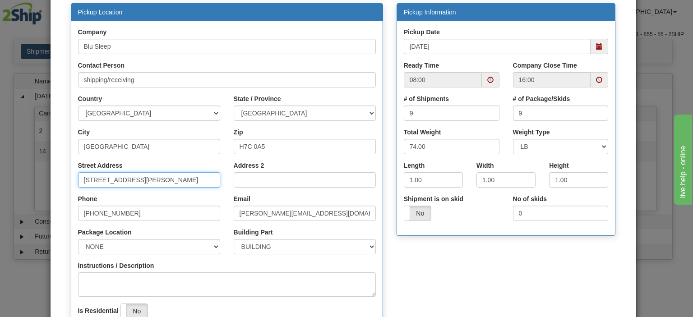
drag, startPoint x: 156, startPoint y: 176, endPoint x: 8, endPoint y: 181, distance: 147.7
click at [8, 181] on div "× Request Pickup for Carrier 14 - Canpar Step 1 Pickup Location Step 2 Pickup A…" at bounding box center [346, 158] width 693 height 317
type input "3424 boul. Industriel"
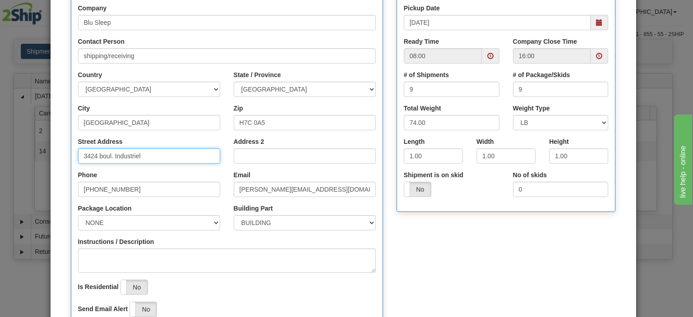
scroll to position [135, 0]
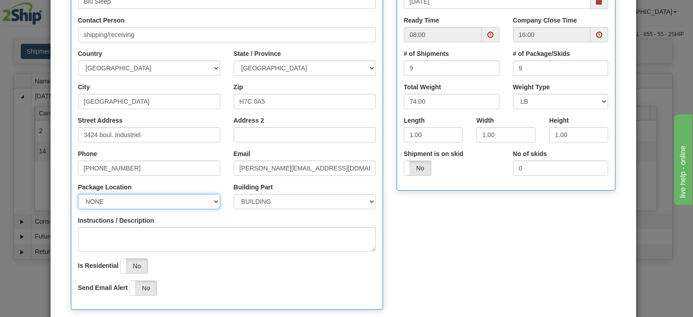
click at [128, 204] on select "NONE FRONT REAR SIDE" at bounding box center [149, 201] width 142 height 15
select select "2"
click at [78, 194] on select "NONE FRONT REAR SIDE" at bounding box center [149, 201] width 142 height 15
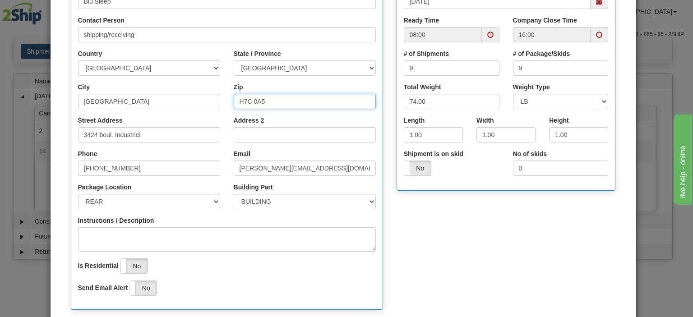
drag, startPoint x: 274, startPoint y: 102, endPoint x: 218, endPoint y: 110, distance: 56.9
click at [218, 110] on div "City [GEOGRAPHIC_DATA] Zip H7C 0A5" at bounding box center [226, 99] width 311 height 33
drag, startPoint x: 218, startPoint y: 110, endPoint x: 225, endPoint y: 109, distance: 7.7
click at [224, 109] on div "City [GEOGRAPHIC_DATA] Zip H7C 0A5" at bounding box center [226, 99] width 311 height 33
drag, startPoint x: 271, startPoint y: 102, endPoint x: 243, endPoint y: 104, distance: 27.6
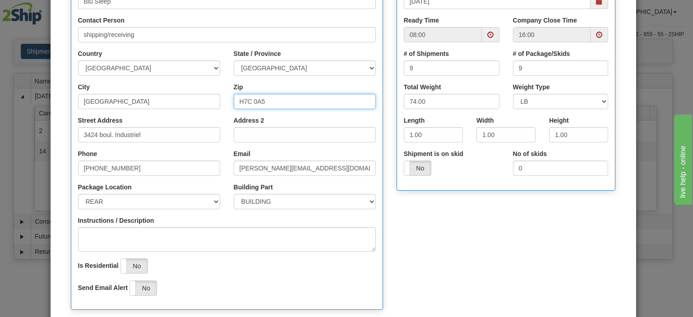
click at [243, 104] on input "H7C 0A5" at bounding box center [305, 101] width 142 height 15
type input "H7L 4R9"
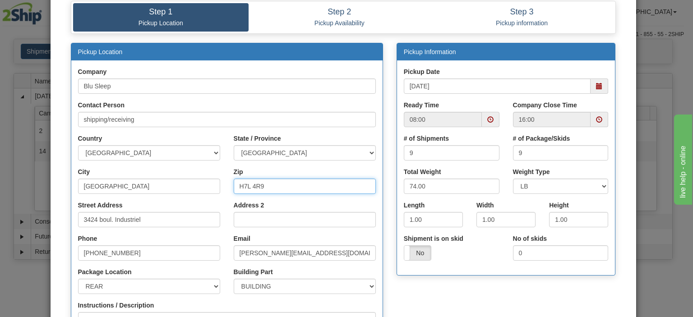
scroll to position [45, 0]
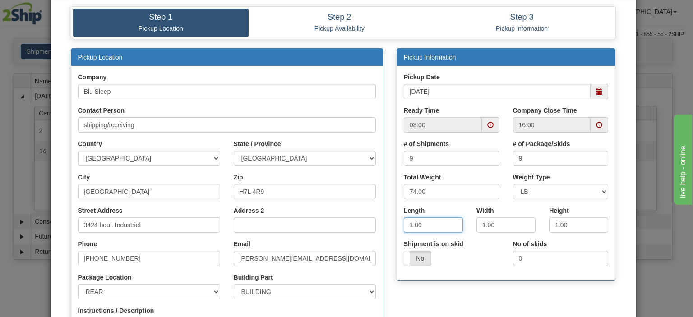
drag, startPoint x: 438, startPoint y: 221, endPoint x: 372, endPoint y: 231, distance: 66.6
click at [372, 231] on div "Pickup Location Company Blu Sleep Contact Person shipping/receiving Country [GE…" at bounding box center [343, 229] width 559 height 362
type input "6"
type input "16"
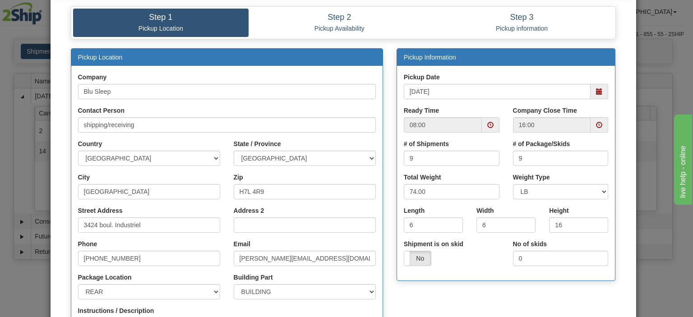
click at [493, 271] on div "Shipment is on skid Yes No" at bounding box center [451, 256] width 109 height 33
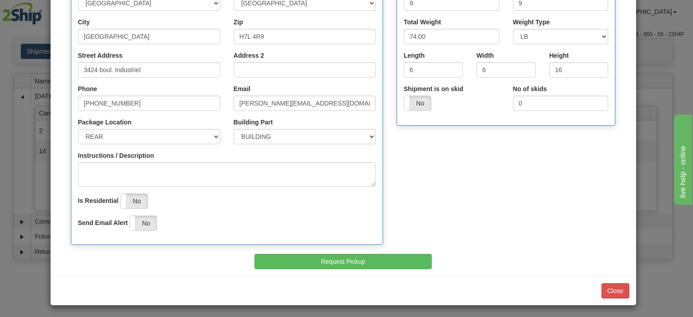
scroll to position [201, 0]
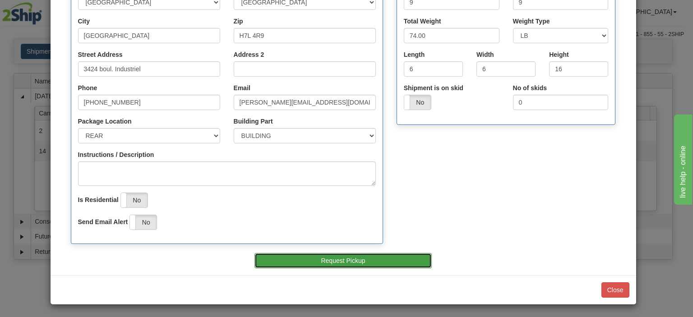
click at [369, 261] on button "Request Pickup" at bounding box center [343, 260] width 177 height 15
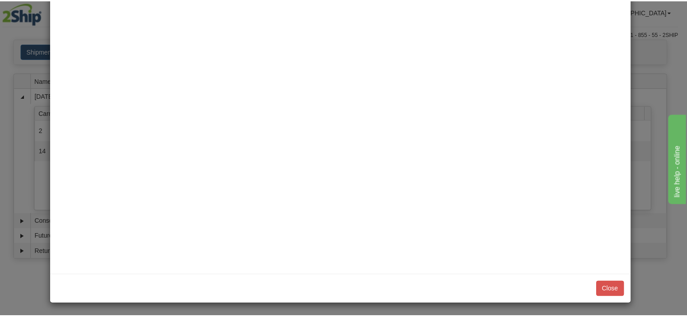
scroll to position [0, 0]
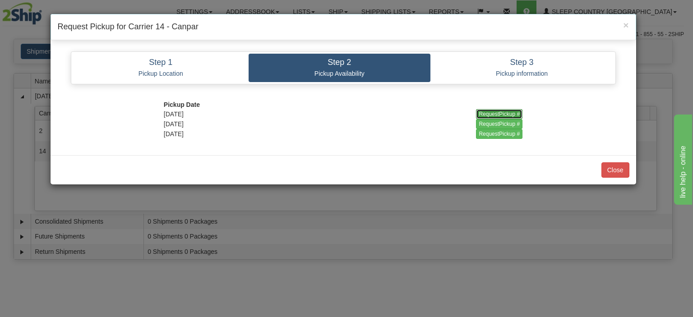
click at [483, 112] on input "RequestPickup #" at bounding box center [499, 114] width 46 height 10
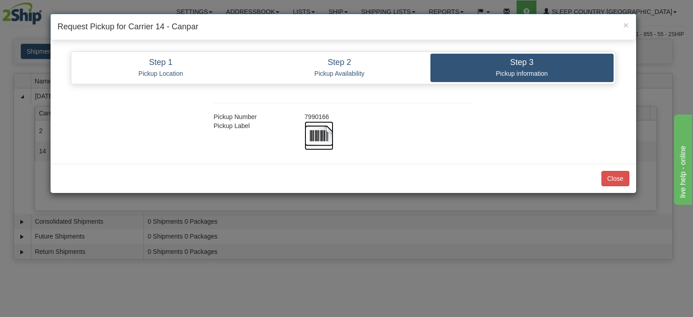
click at [325, 135] on img at bounding box center [319, 135] width 29 height 29
click at [385, 126] on div at bounding box center [389, 135] width 182 height 29
click at [617, 175] on button "Close" at bounding box center [616, 178] width 28 height 15
